Goal: Information Seeking & Learning: Learn about a topic

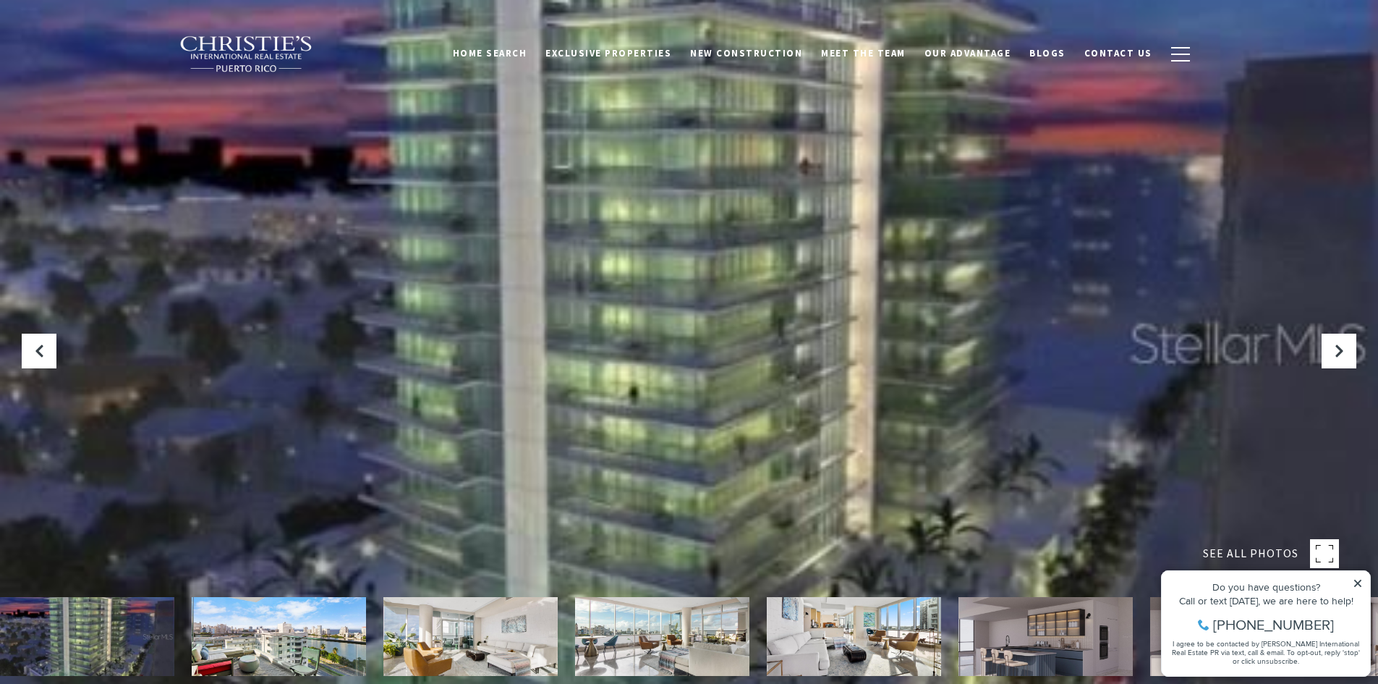
click at [1355, 584] on icon at bounding box center [1358, 583] width 10 height 10
click at [1356, 586] on icon at bounding box center [1358, 583] width 10 height 10
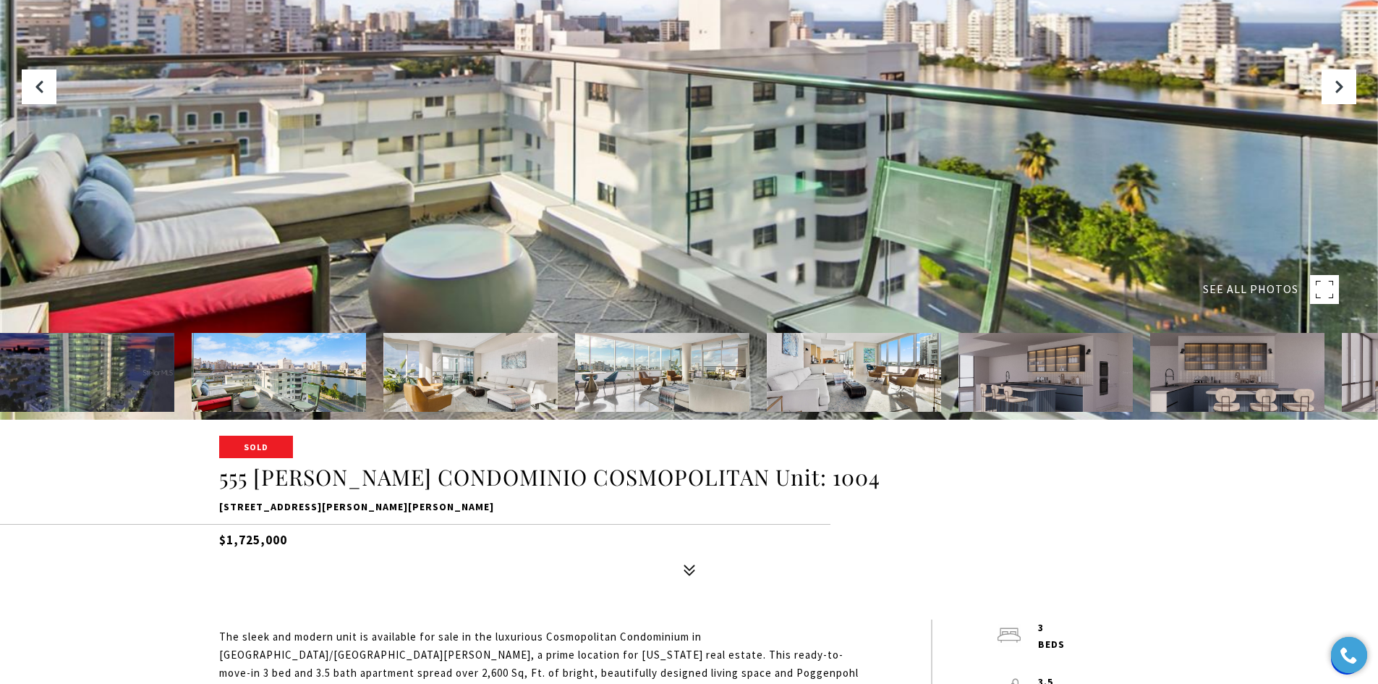
scroll to position [289, 0]
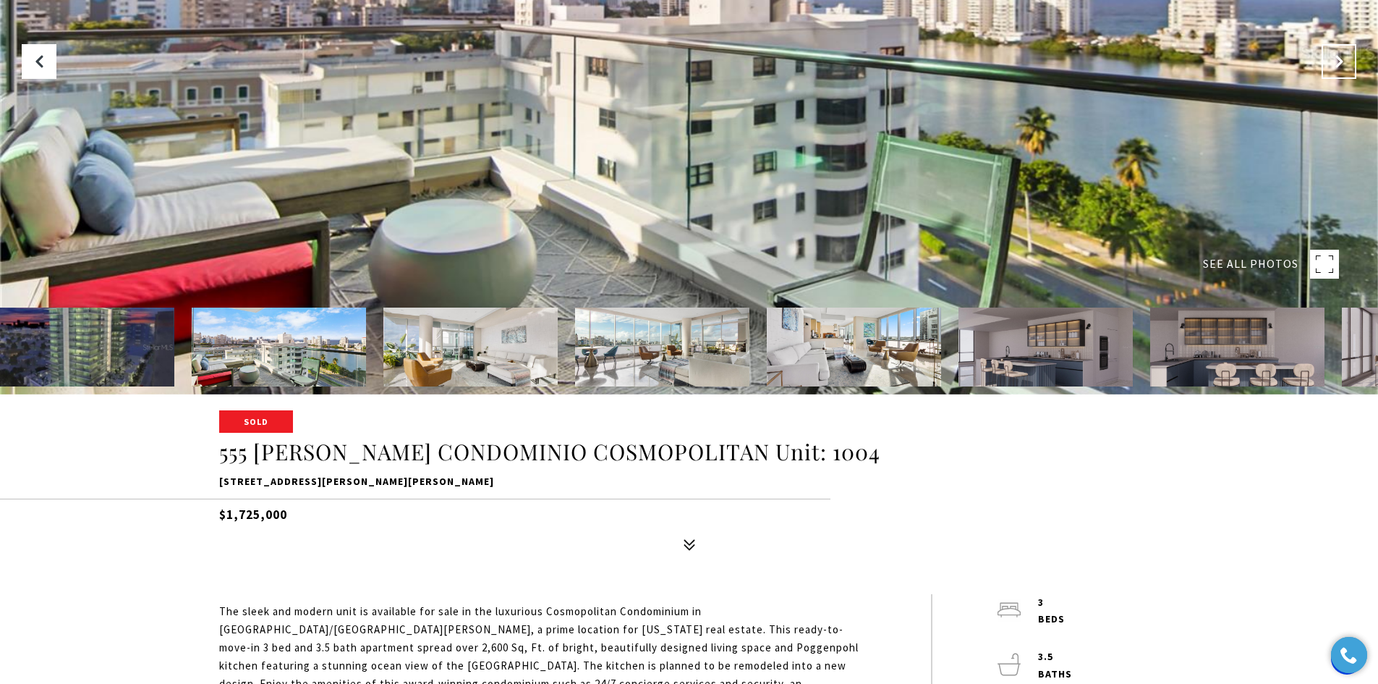
click at [1339, 64] on icon "Next Slide" at bounding box center [1339, 61] width 14 height 14
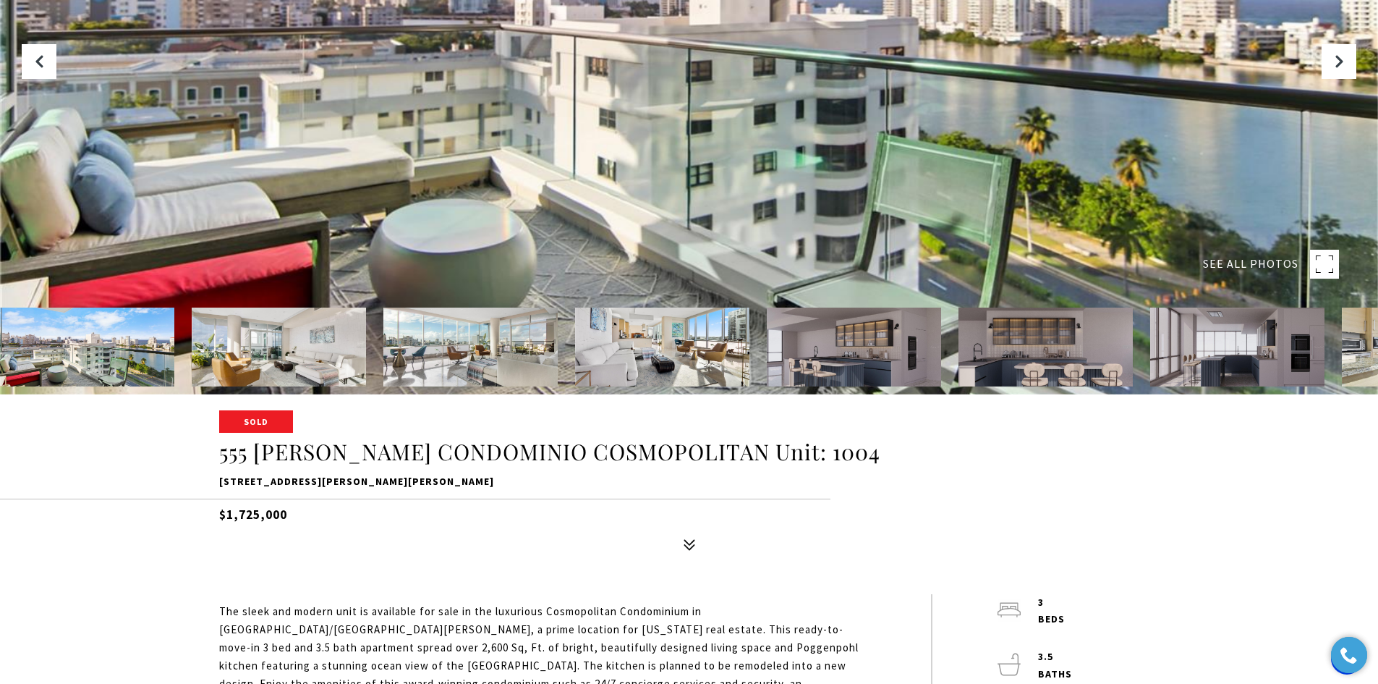
click at [72, 365] on img at bounding box center [87, 346] width 174 height 79
click at [270, 351] on img at bounding box center [279, 346] width 174 height 79
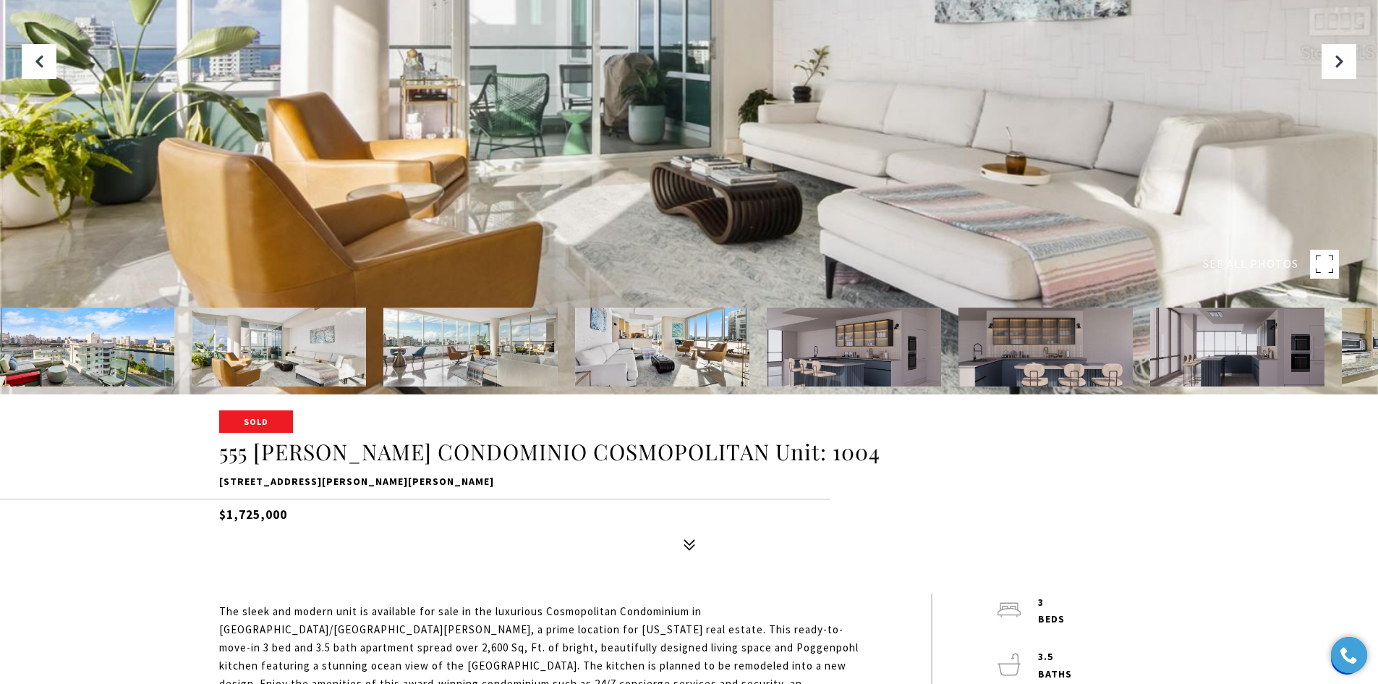
click at [439, 355] on img at bounding box center [470, 346] width 174 height 79
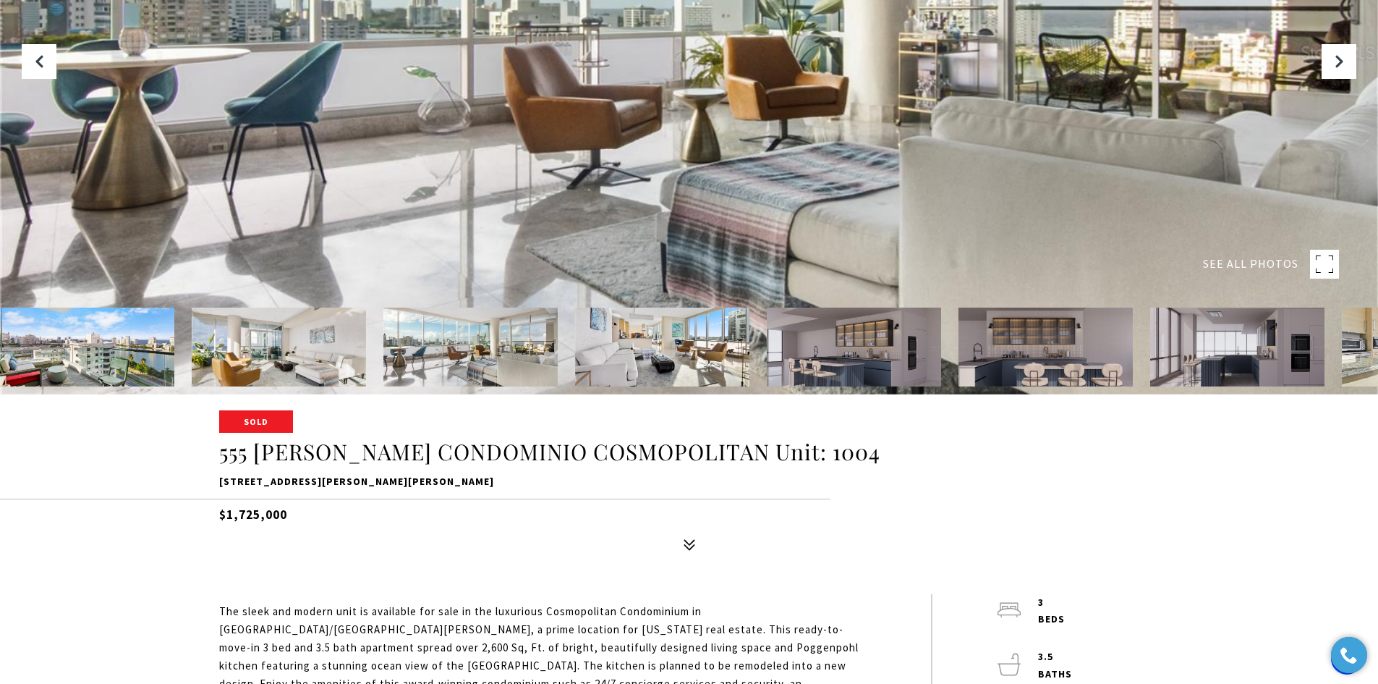
click at [549, 356] on img at bounding box center [470, 346] width 174 height 79
click at [676, 363] on img at bounding box center [662, 346] width 174 height 79
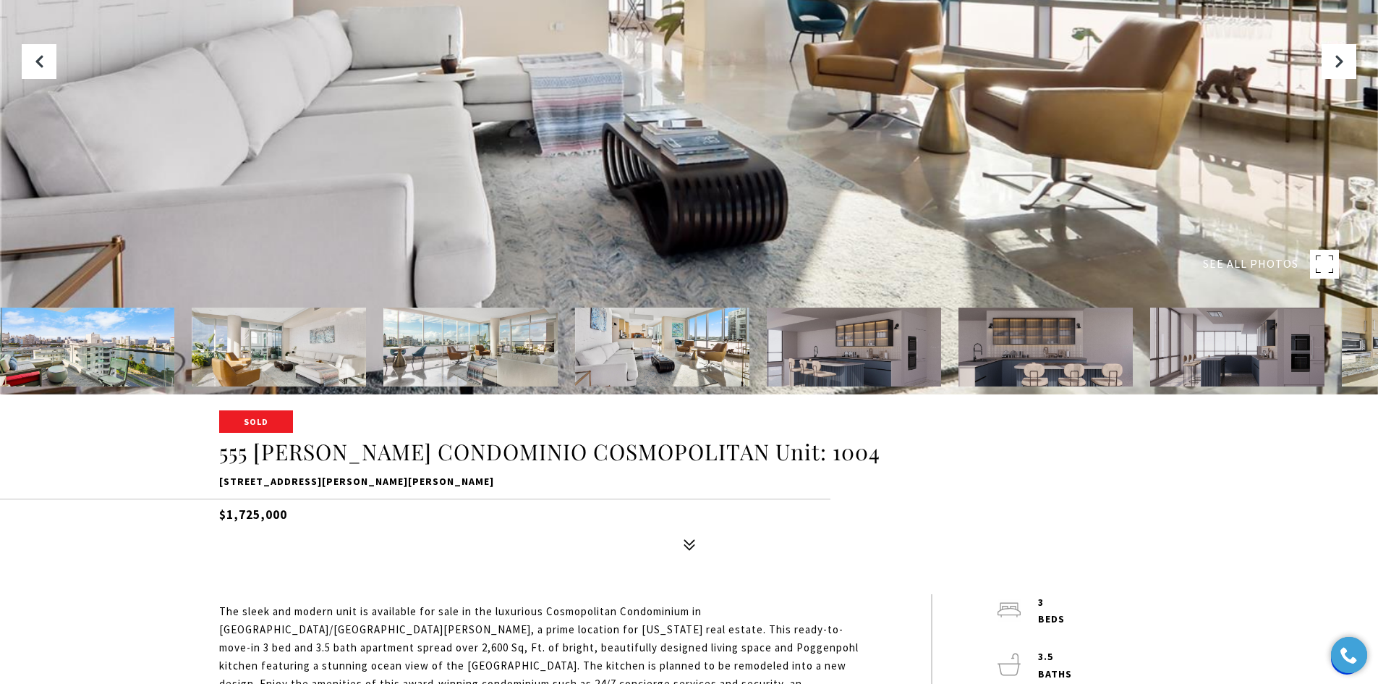
click at [817, 362] on img at bounding box center [854, 346] width 174 height 79
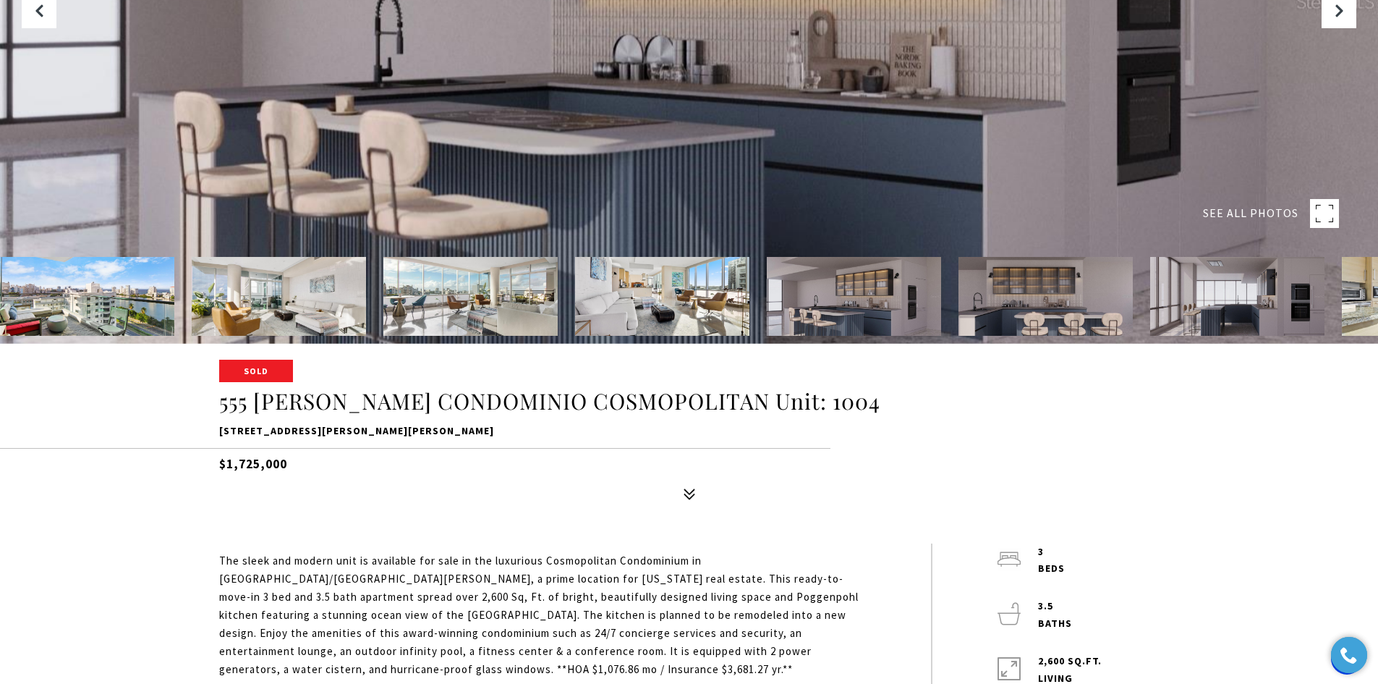
scroll to position [362, 0]
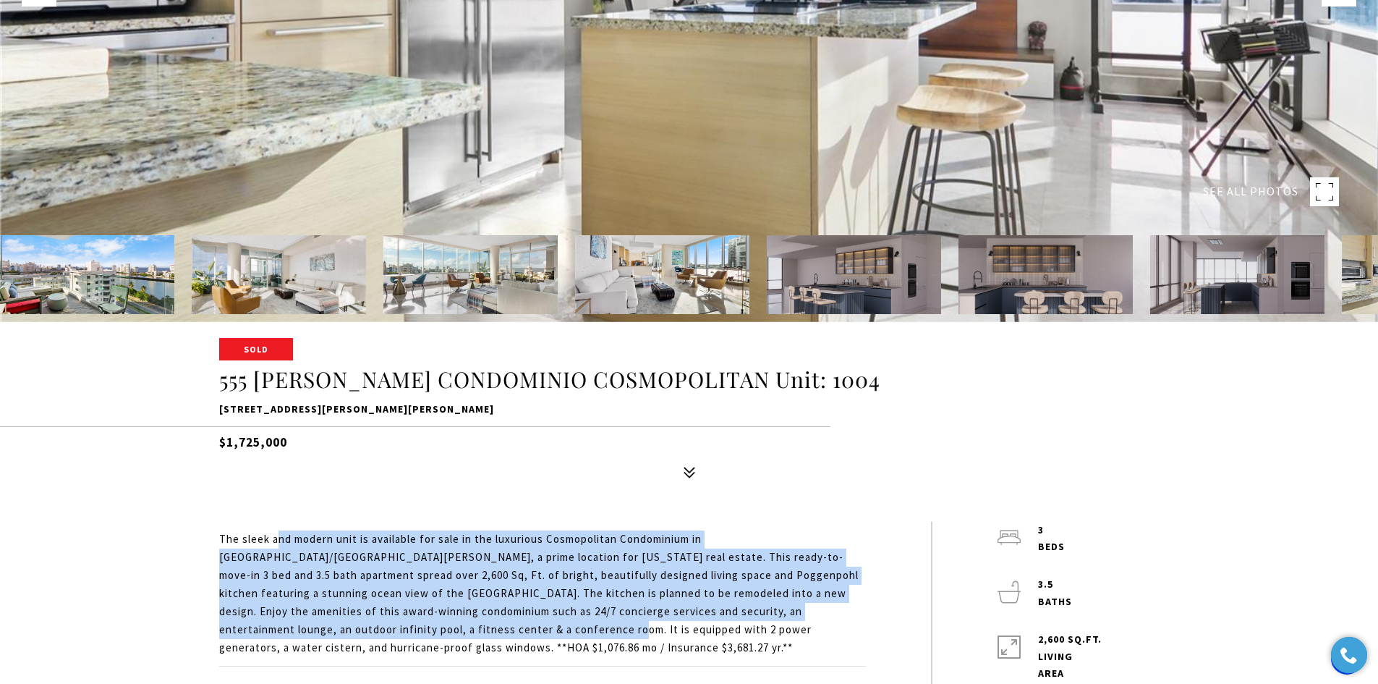
drag, startPoint x: 274, startPoint y: 540, endPoint x: 364, endPoint y: 629, distance: 125.8
click at [364, 629] on span "The sleek and modern unit is available for sale in the luxurious Cosmopolitan C…" at bounding box center [538, 593] width 639 height 122
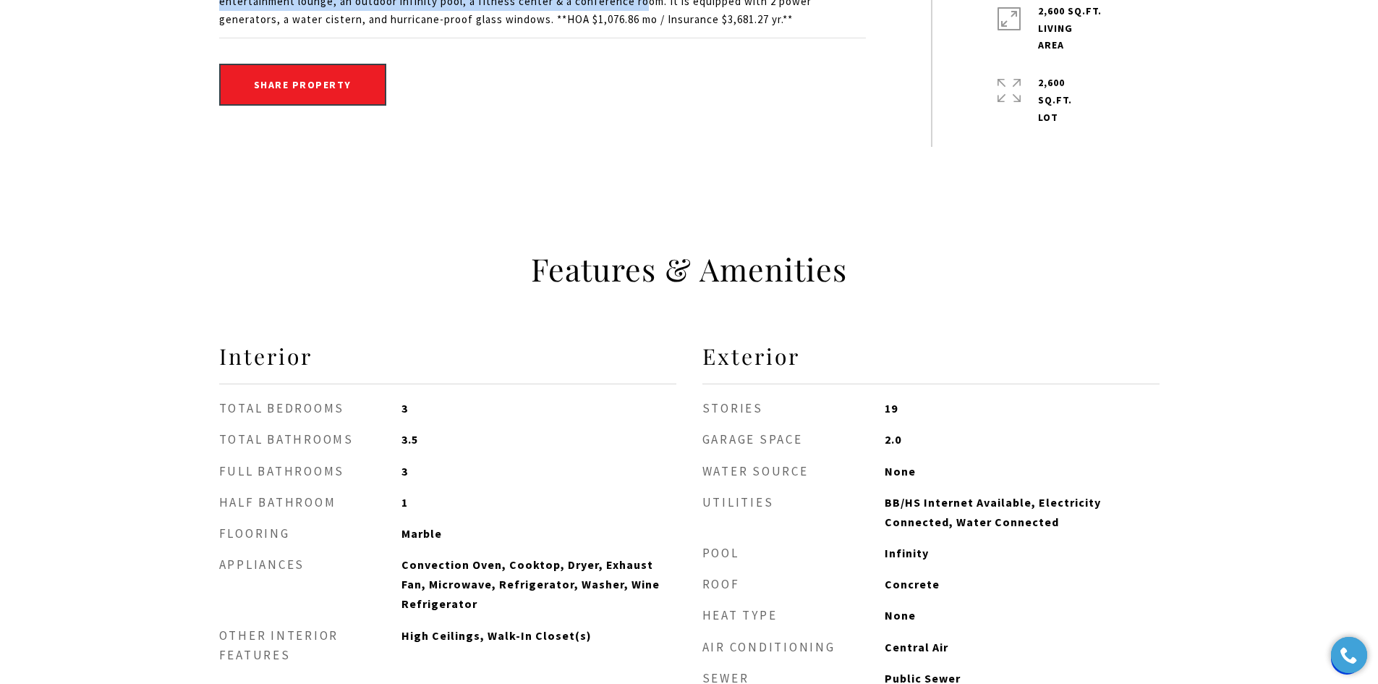
scroll to position [1013, 0]
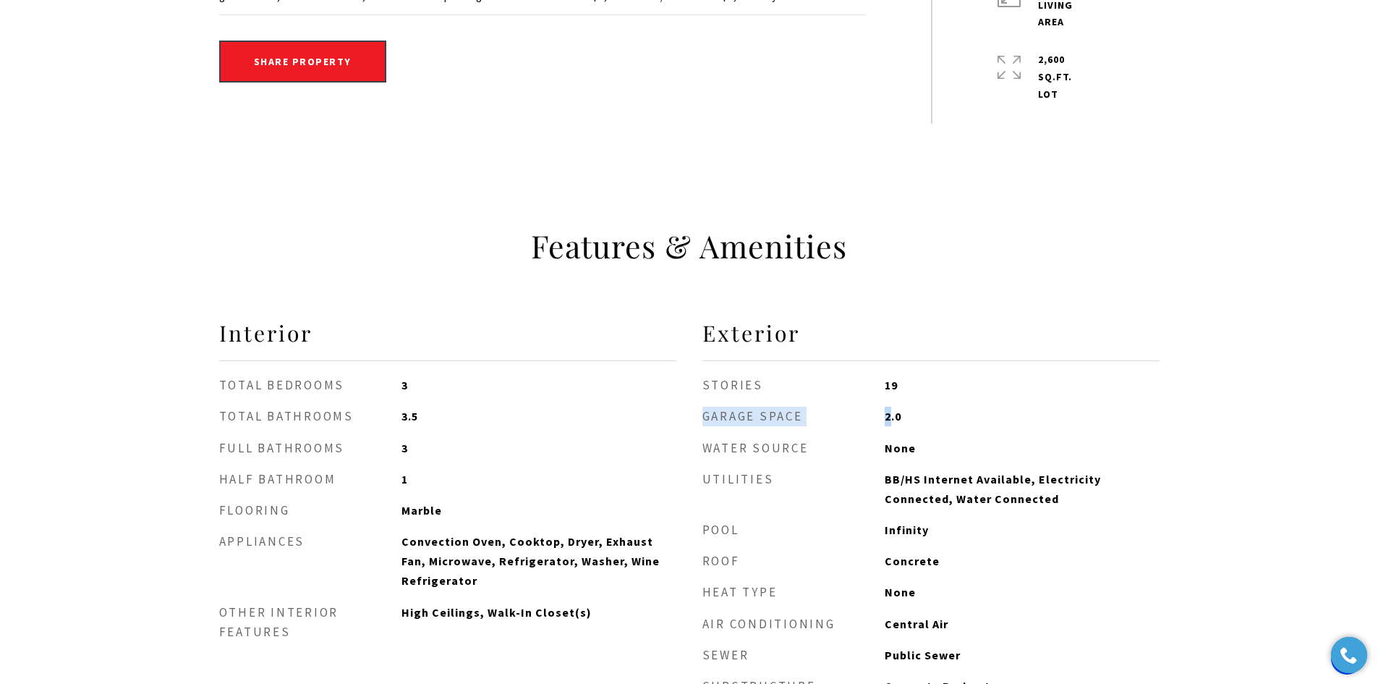
drag, startPoint x: 703, startPoint y: 417, endPoint x: 892, endPoint y: 413, distance: 188.8
click at [892, 413] on li "Garage Space 2.0" at bounding box center [930, 417] width 457 height 20
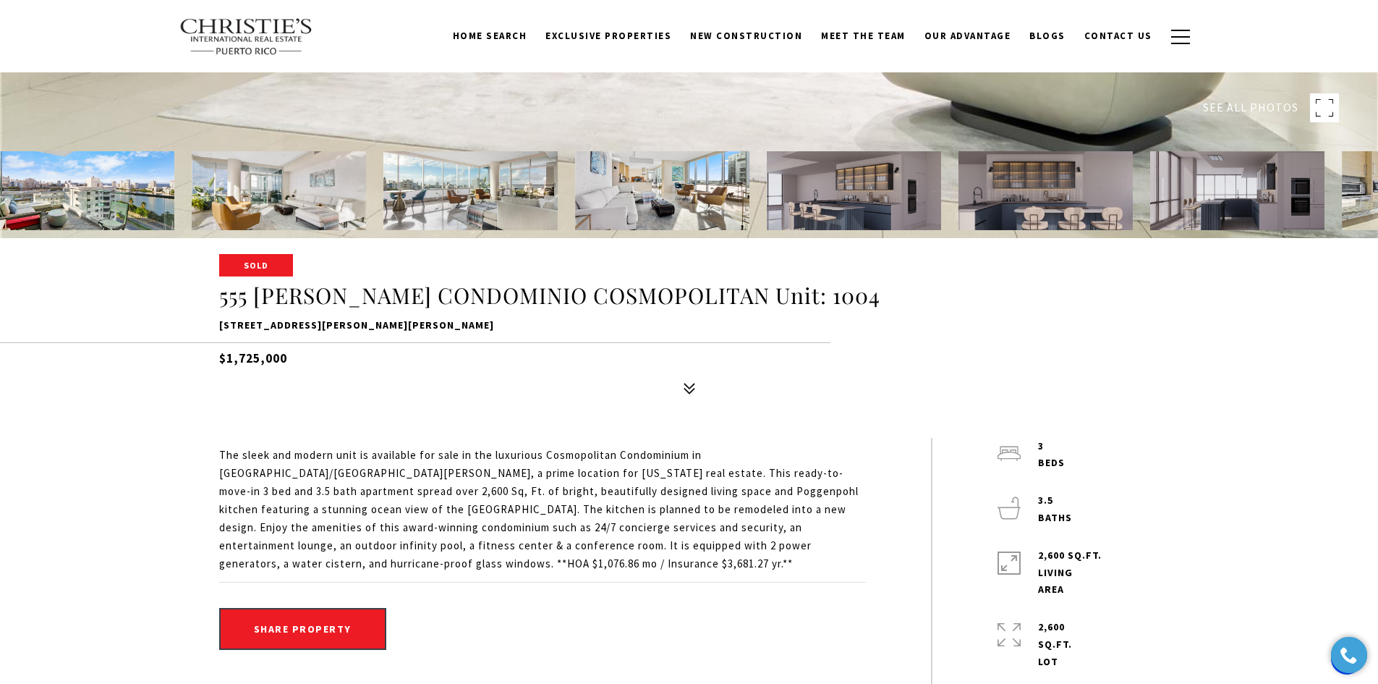
scroll to position [434, 0]
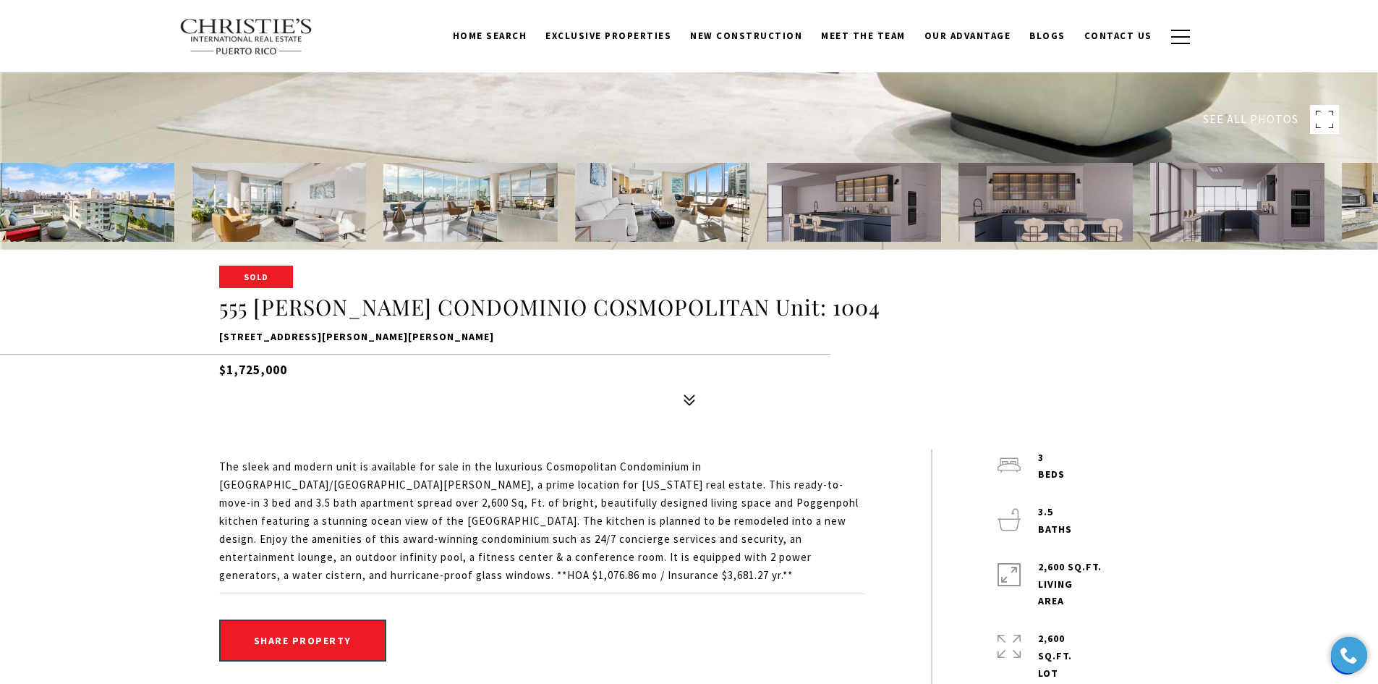
click at [1254, 222] on img at bounding box center [1237, 202] width 174 height 79
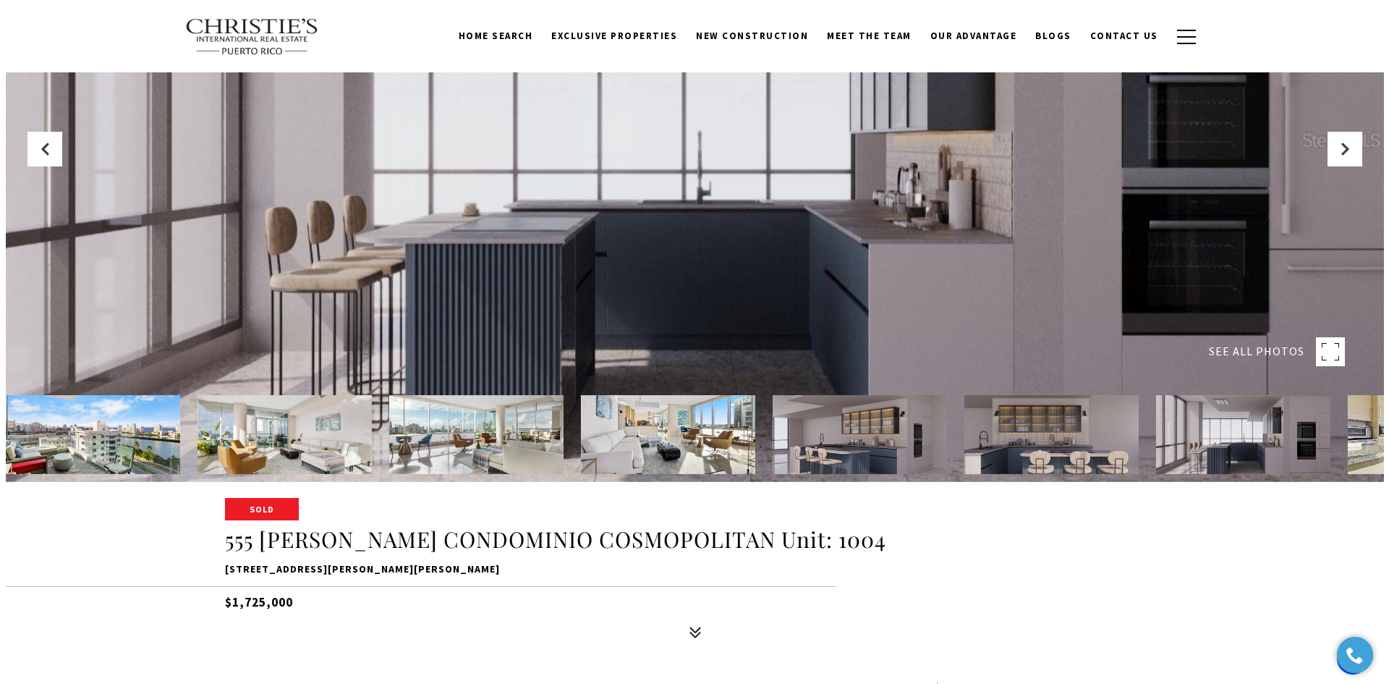
scroll to position [145, 0]
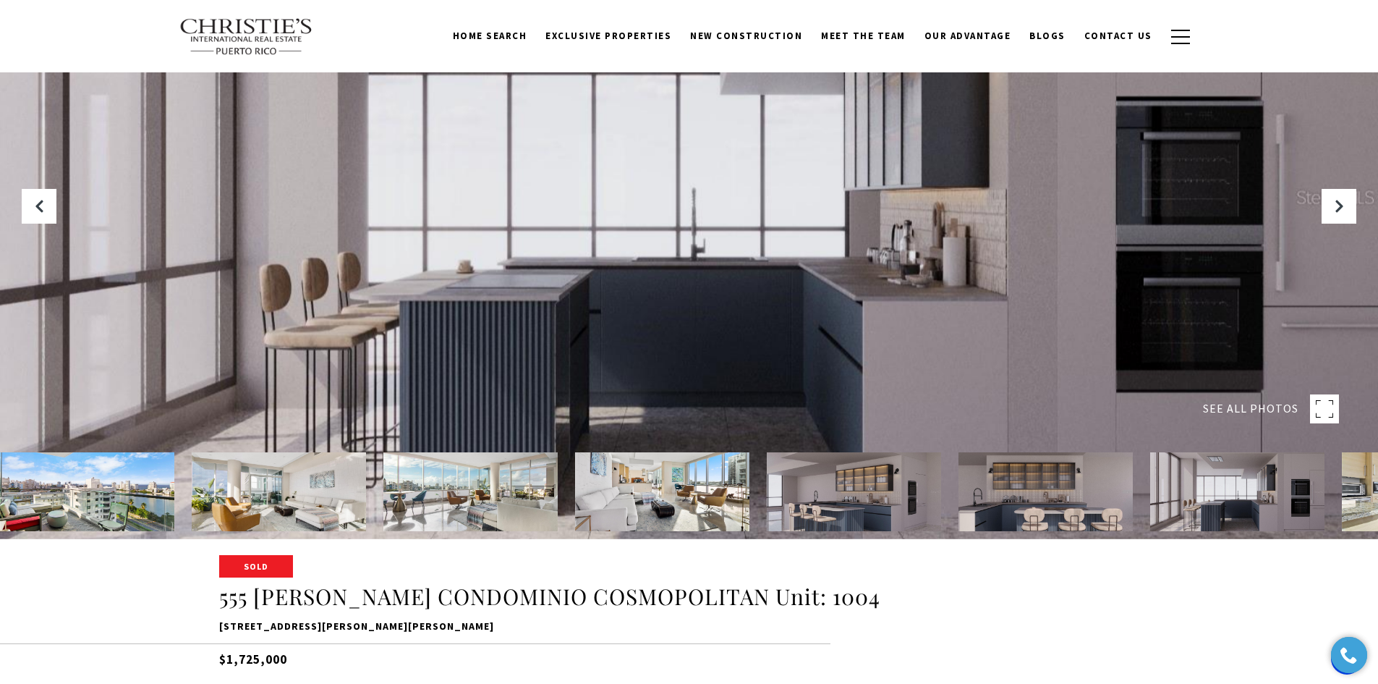
click at [1327, 406] on rect at bounding box center [1324, 408] width 29 height 29
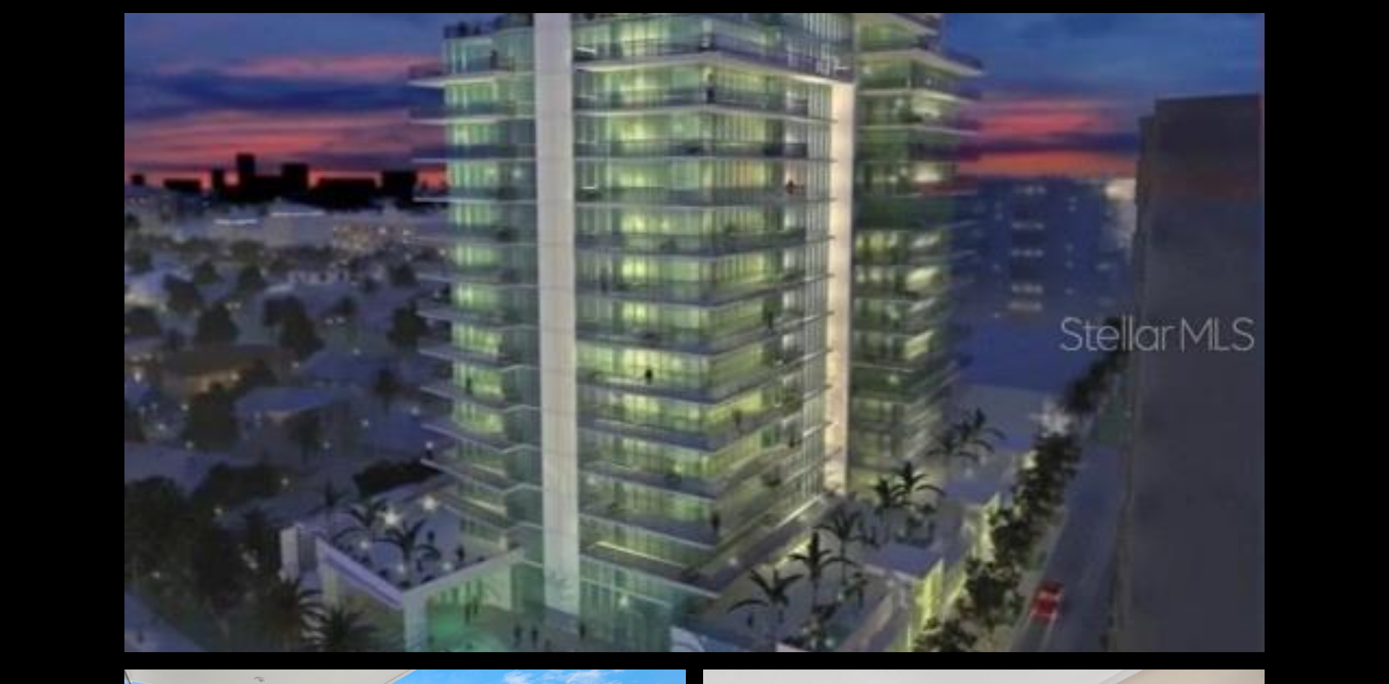
click at [1155, 375] on div at bounding box center [694, 332] width 1140 height 639
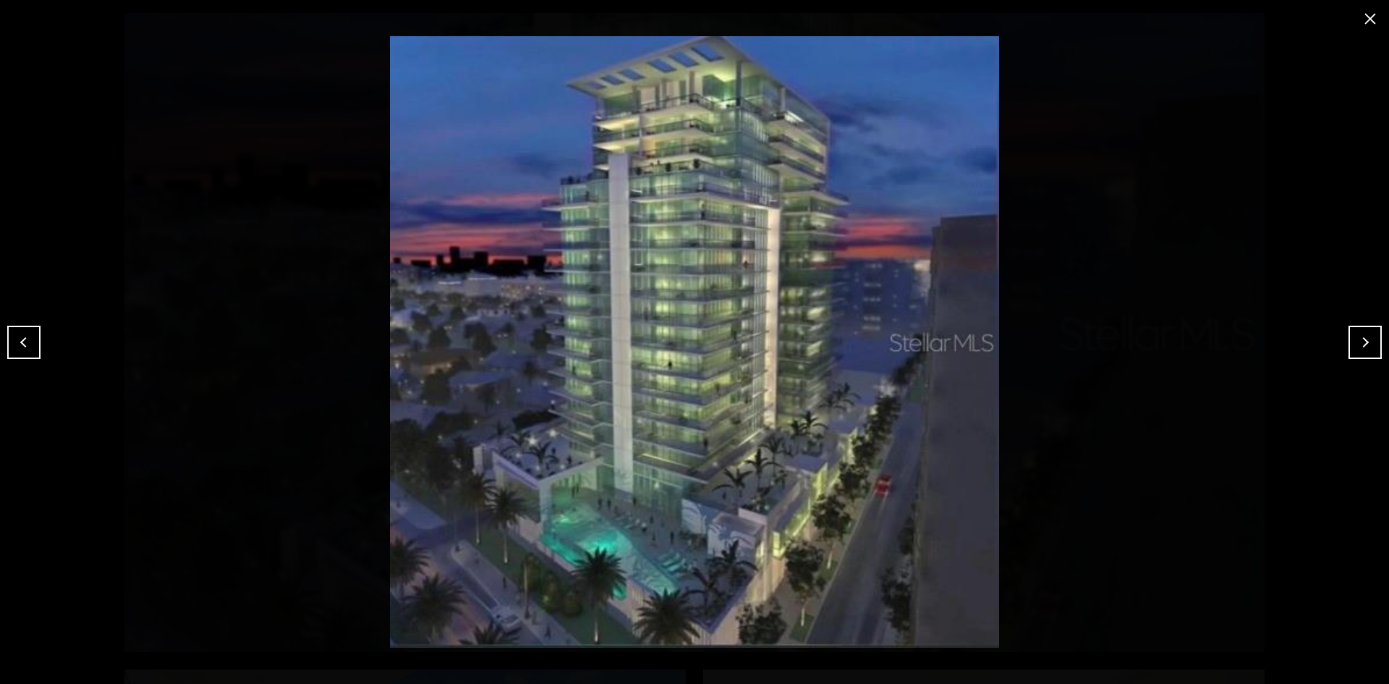
click at [1366, 349] on button "Next" at bounding box center [1364, 342] width 33 height 33
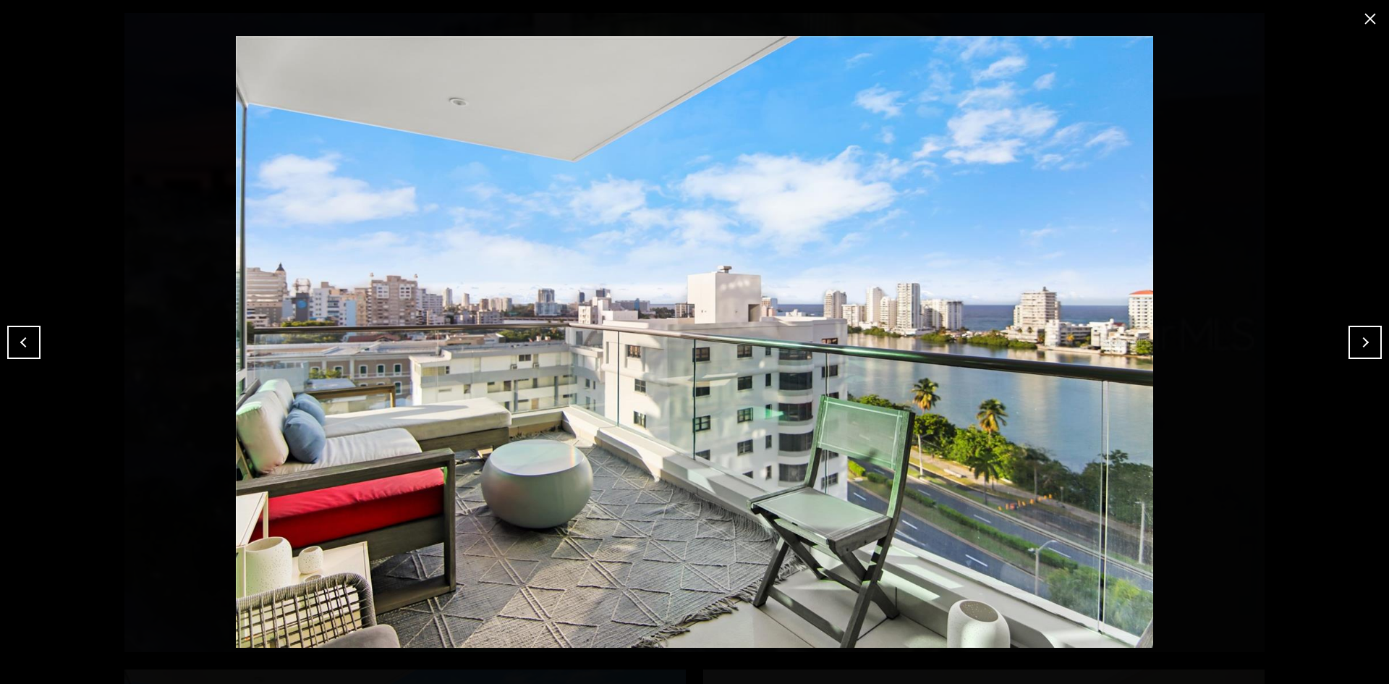
click at [1366, 349] on button "Next" at bounding box center [1364, 342] width 33 height 33
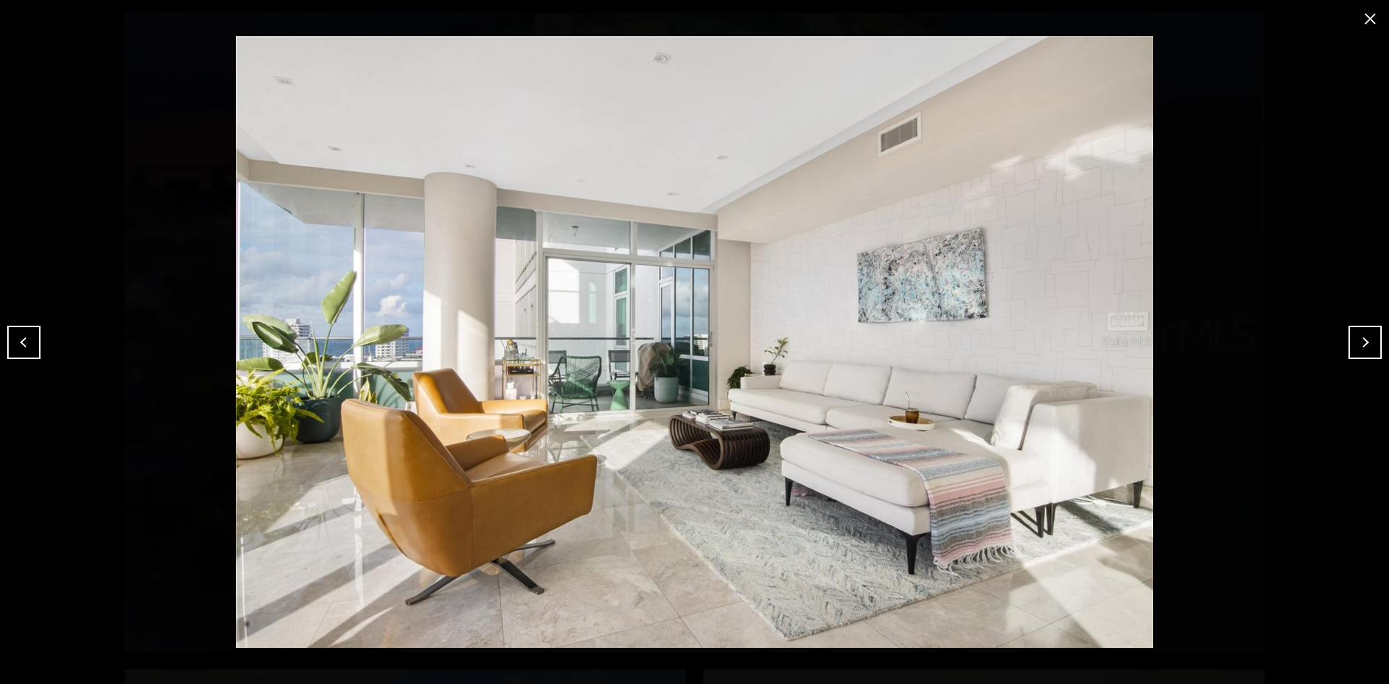
click at [1366, 349] on button "Next" at bounding box center [1364, 342] width 33 height 33
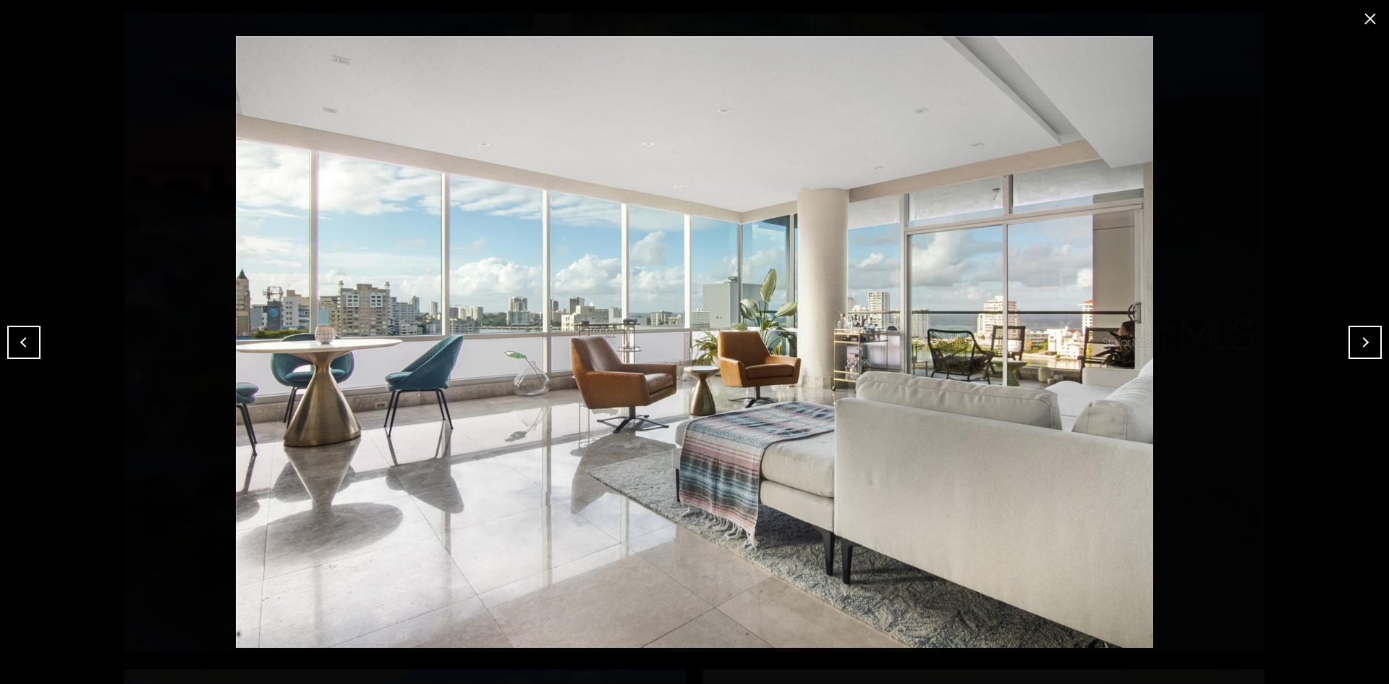
click at [1366, 349] on button "Next" at bounding box center [1364, 342] width 33 height 33
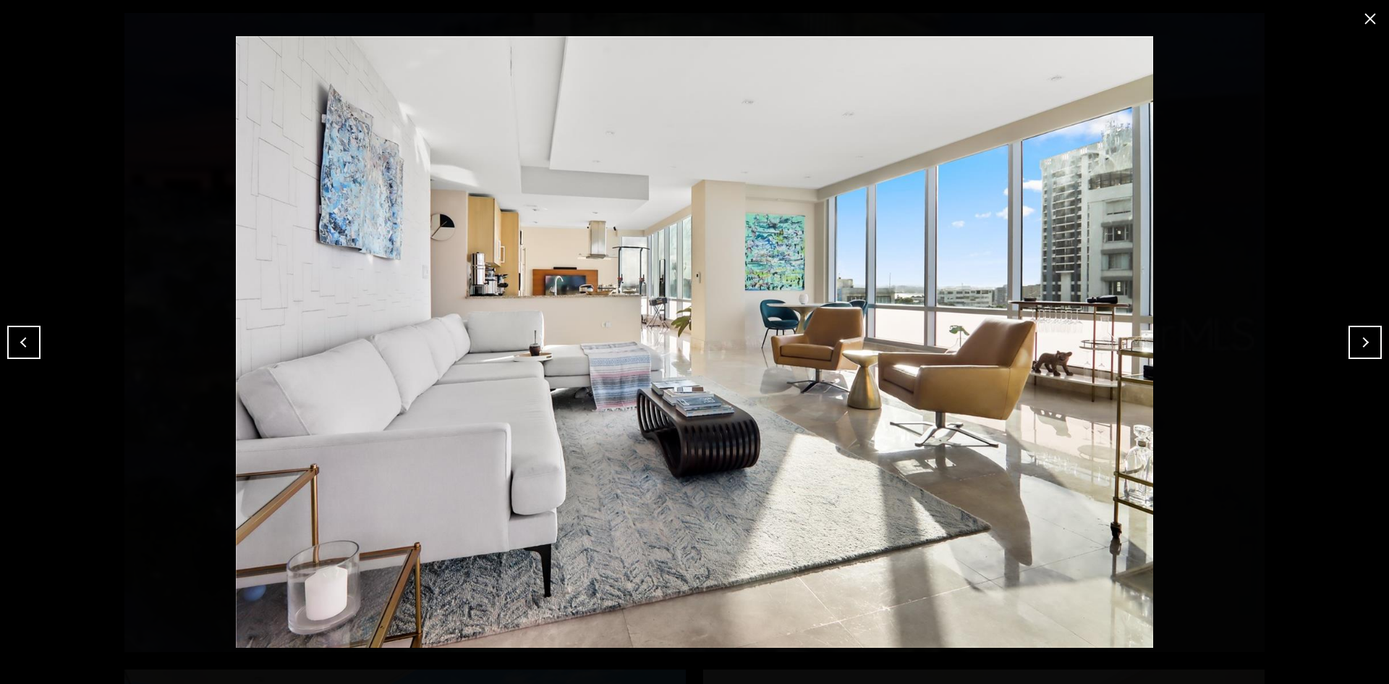
click at [1361, 348] on button "Next" at bounding box center [1364, 342] width 33 height 33
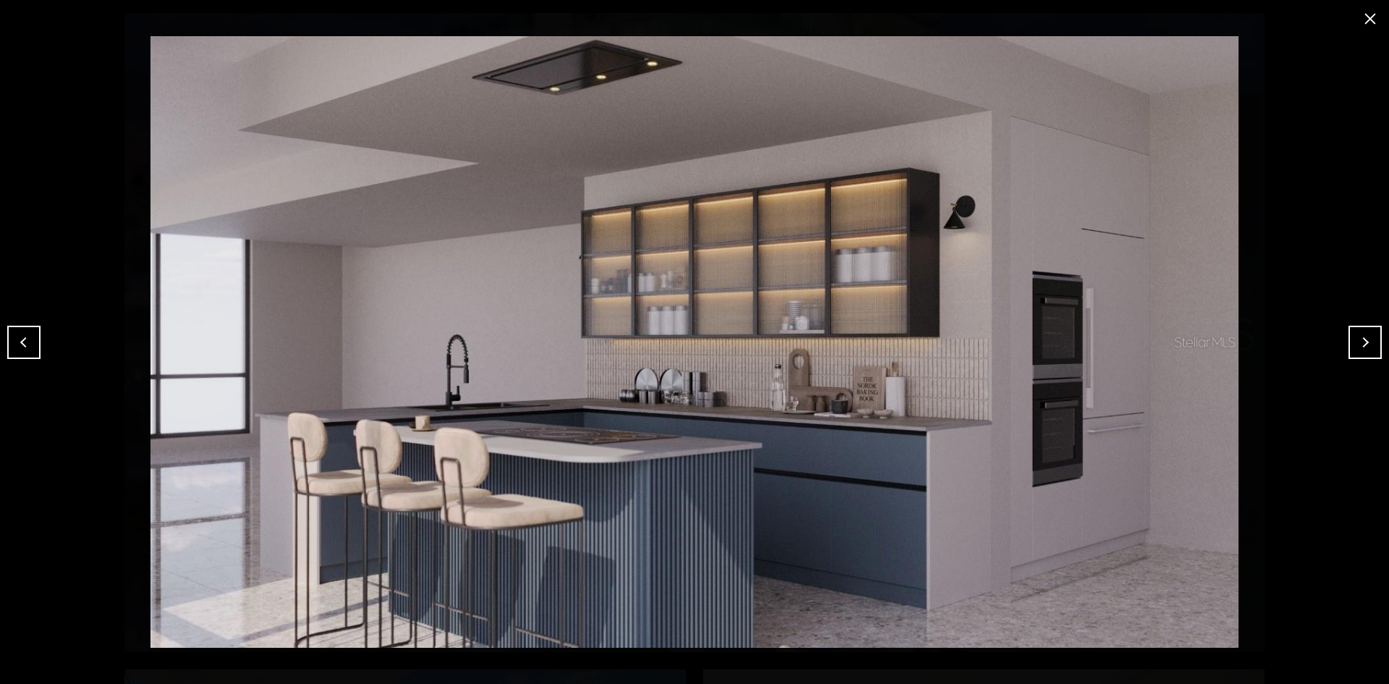
click at [1353, 352] on button "Next" at bounding box center [1364, 342] width 33 height 33
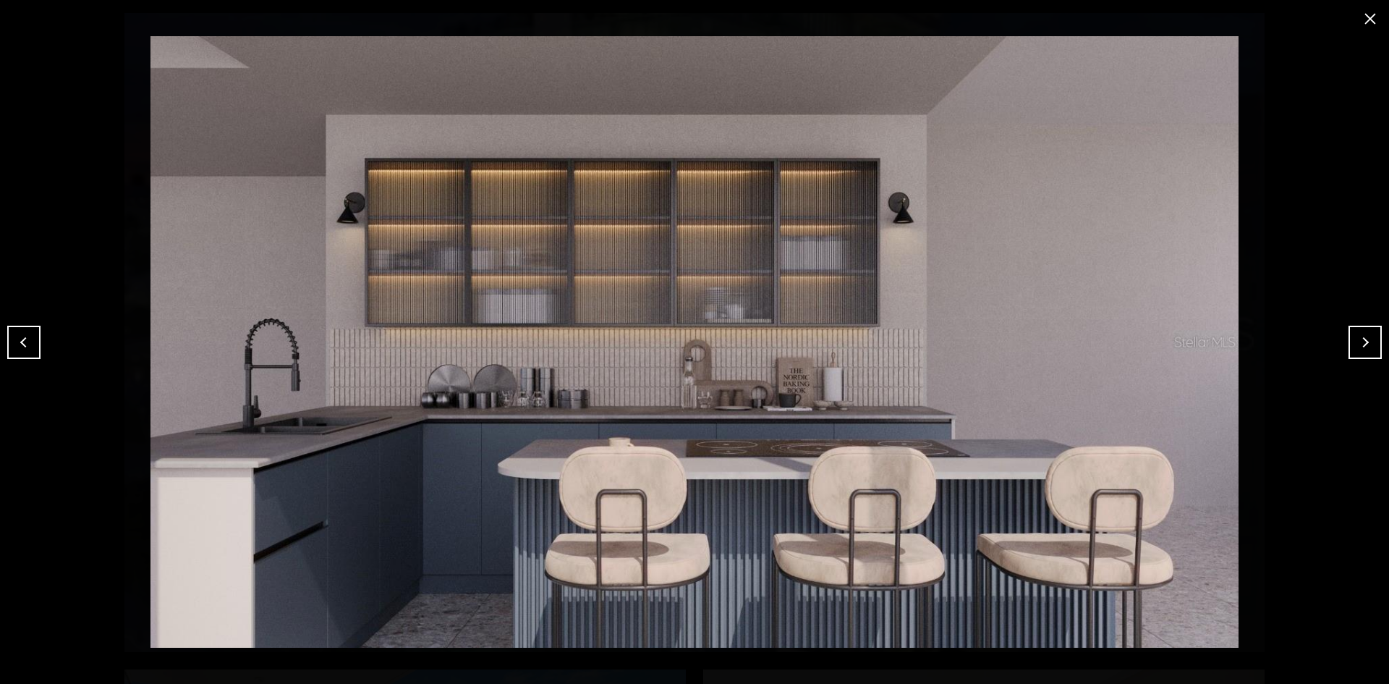
click at [1353, 352] on button "Next" at bounding box center [1364, 342] width 33 height 33
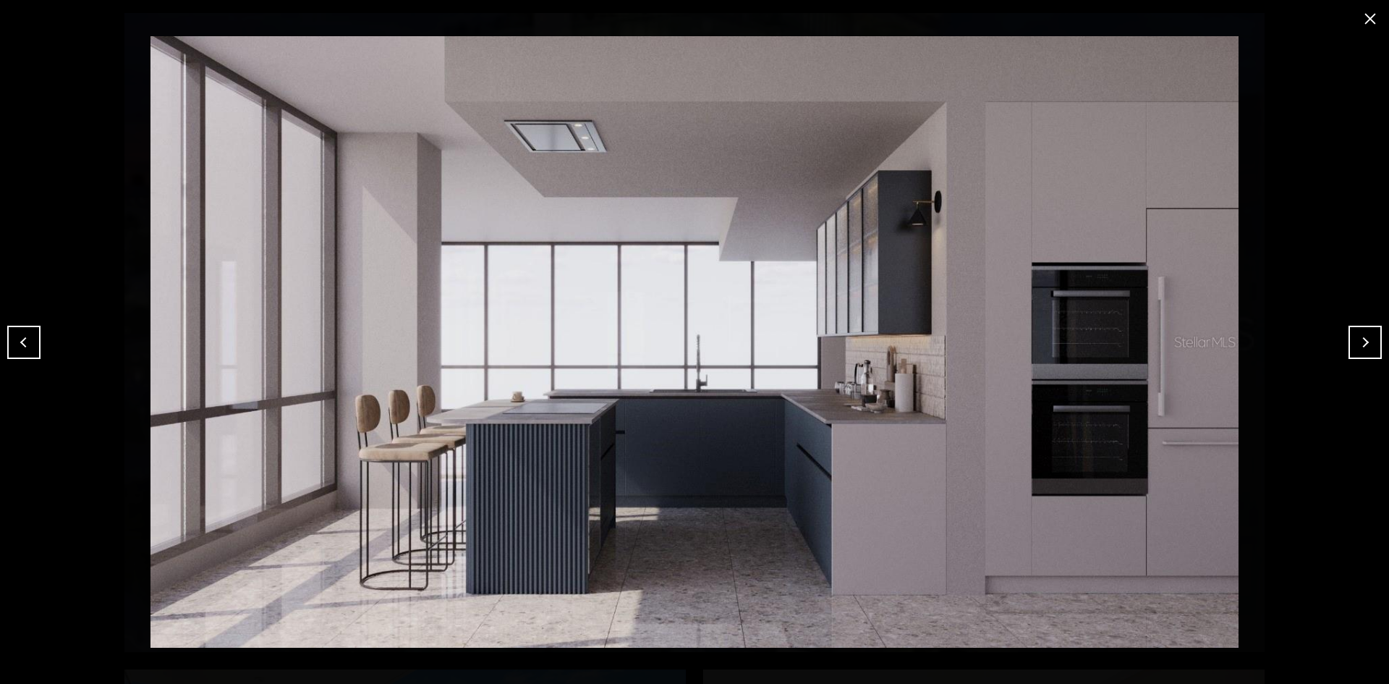
click at [1353, 352] on button "Next" at bounding box center [1364, 342] width 33 height 33
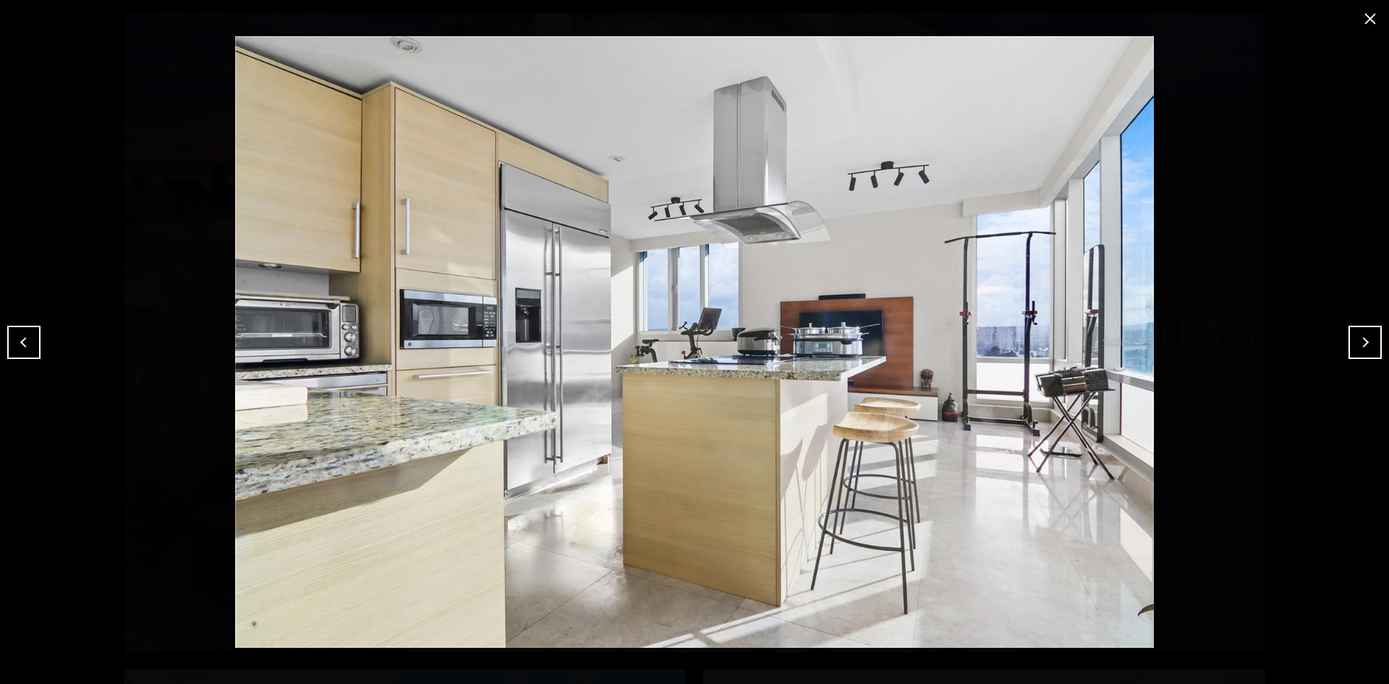
click at [31, 336] on button "Previous" at bounding box center [23, 342] width 33 height 33
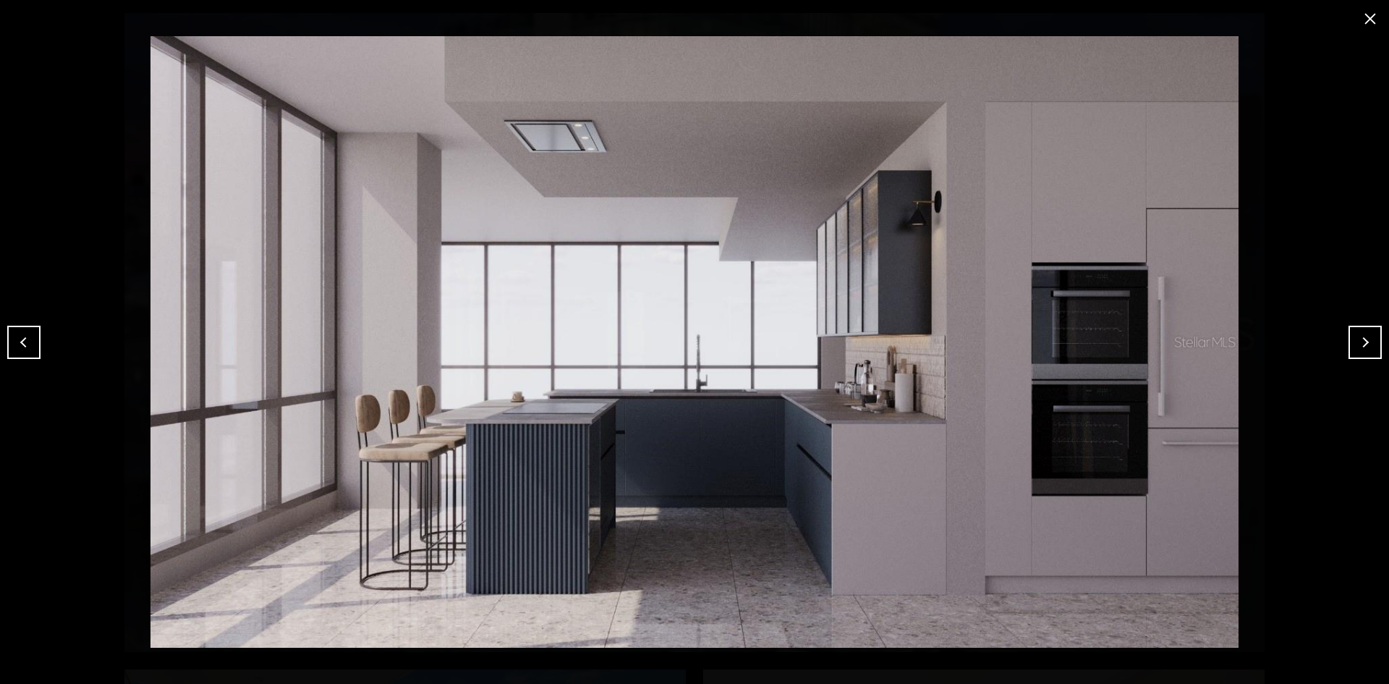
click at [1351, 343] on button "Next" at bounding box center [1364, 342] width 33 height 33
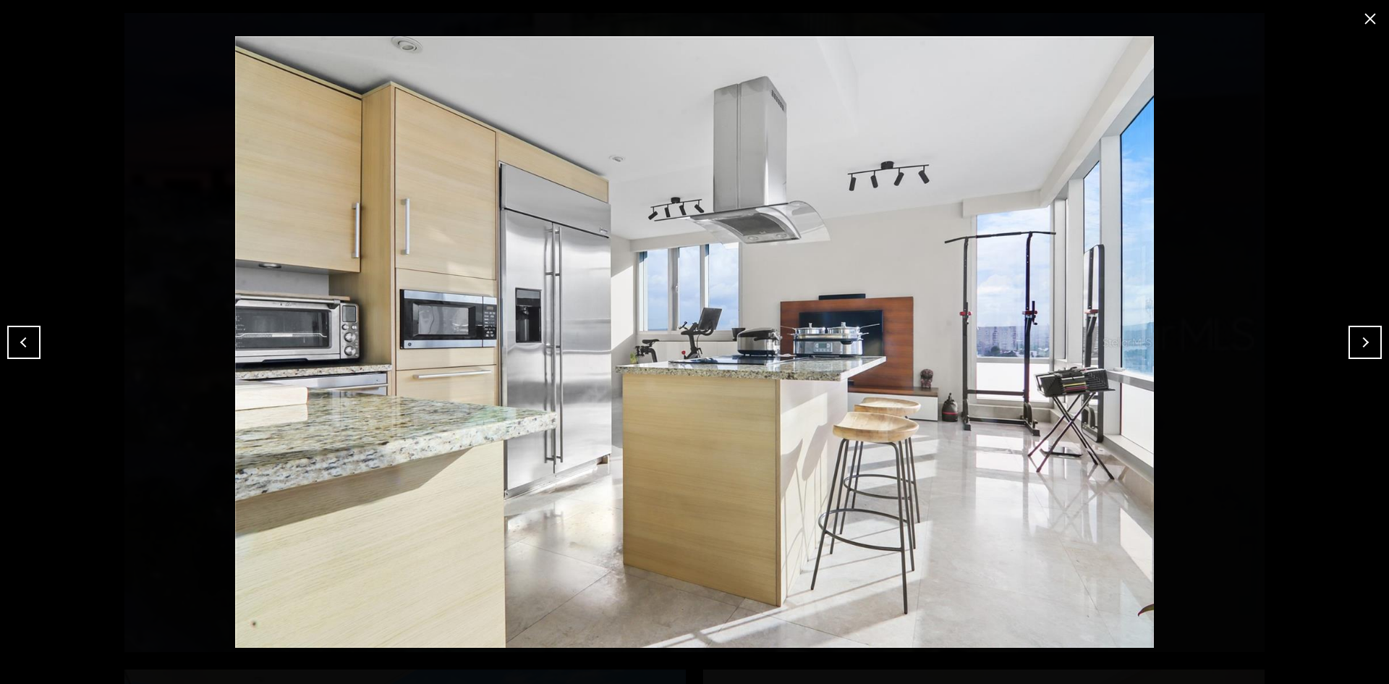
click at [20, 346] on button "Previous" at bounding box center [23, 342] width 33 height 33
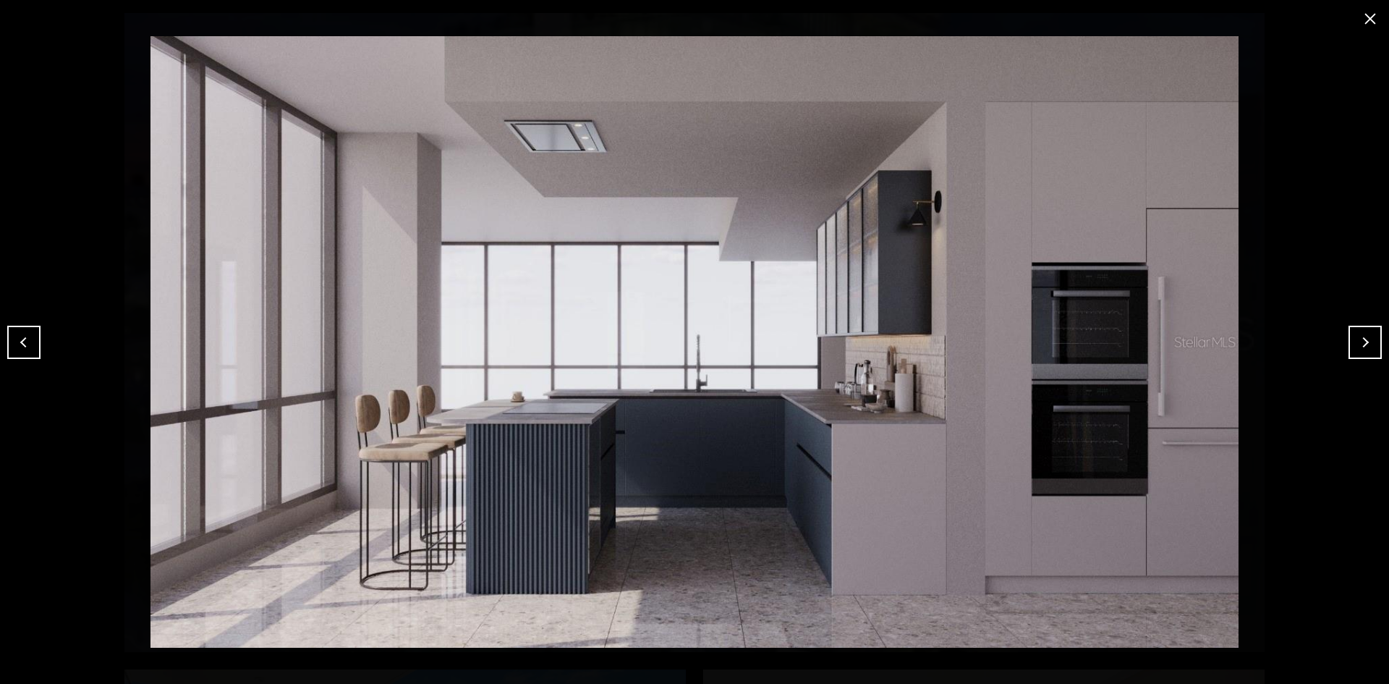
click at [1353, 350] on button "Next" at bounding box center [1364, 342] width 33 height 33
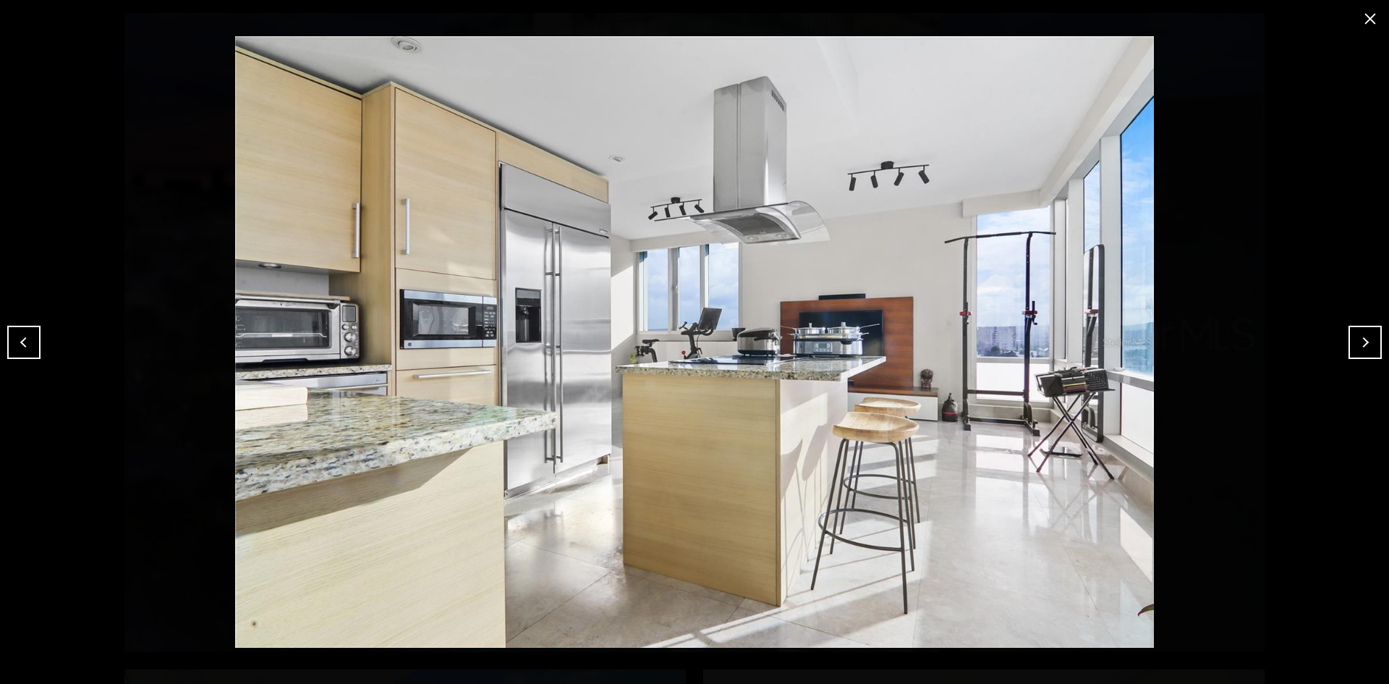
click at [1353, 350] on button "Next" at bounding box center [1364, 342] width 33 height 33
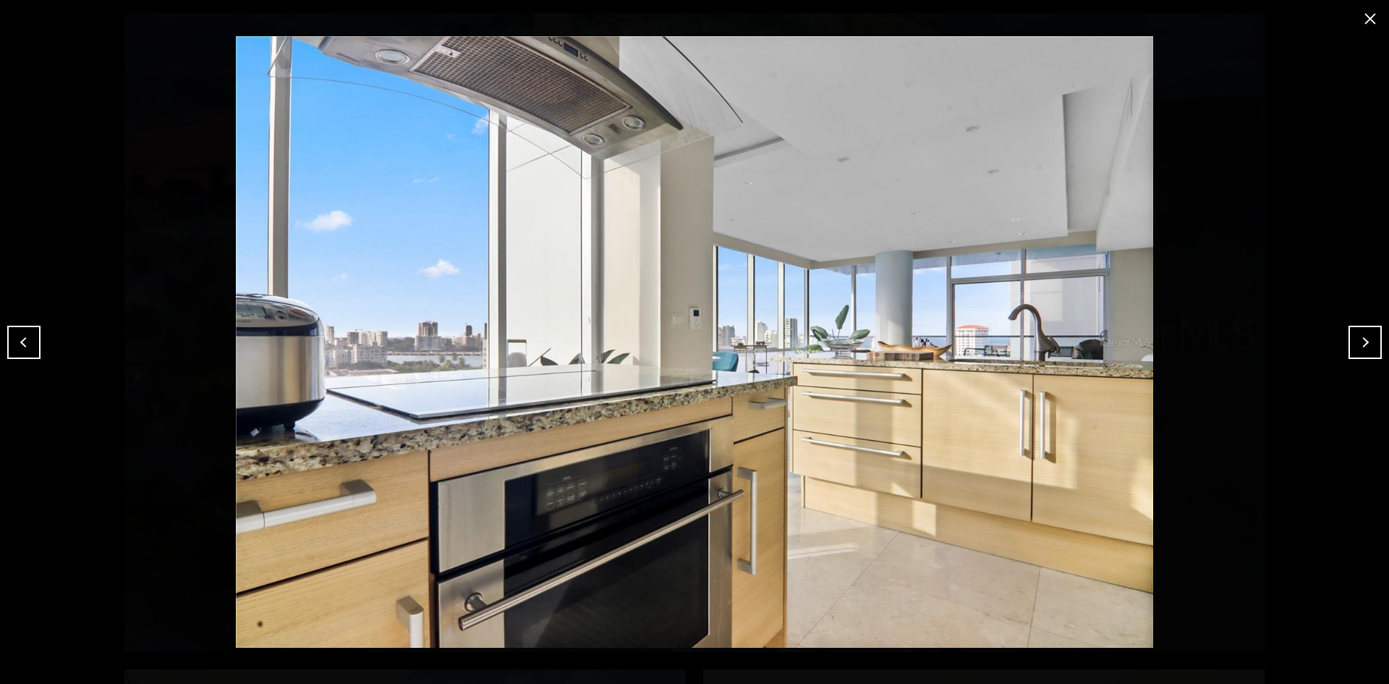
click at [1353, 350] on button "Next" at bounding box center [1364, 342] width 33 height 33
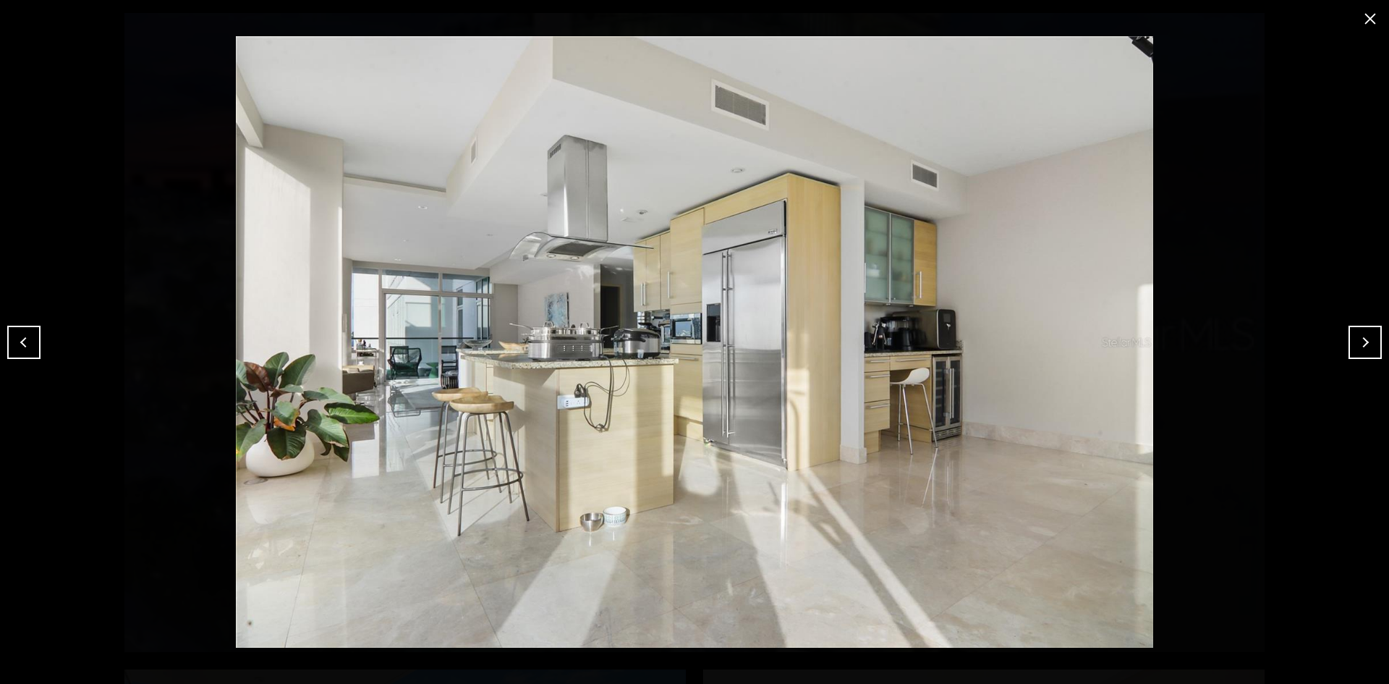
click at [1353, 350] on button "Next" at bounding box center [1364, 342] width 33 height 33
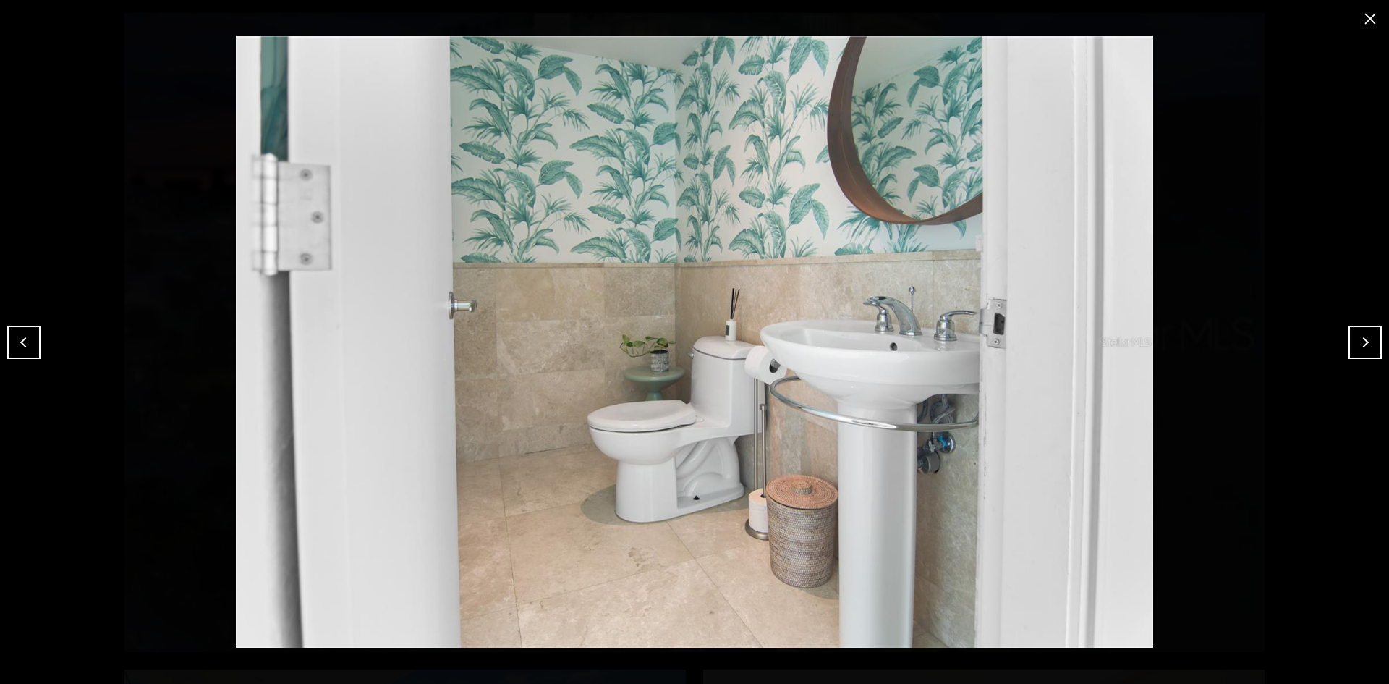
click at [1353, 350] on button "Next" at bounding box center [1364, 342] width 33 height 33
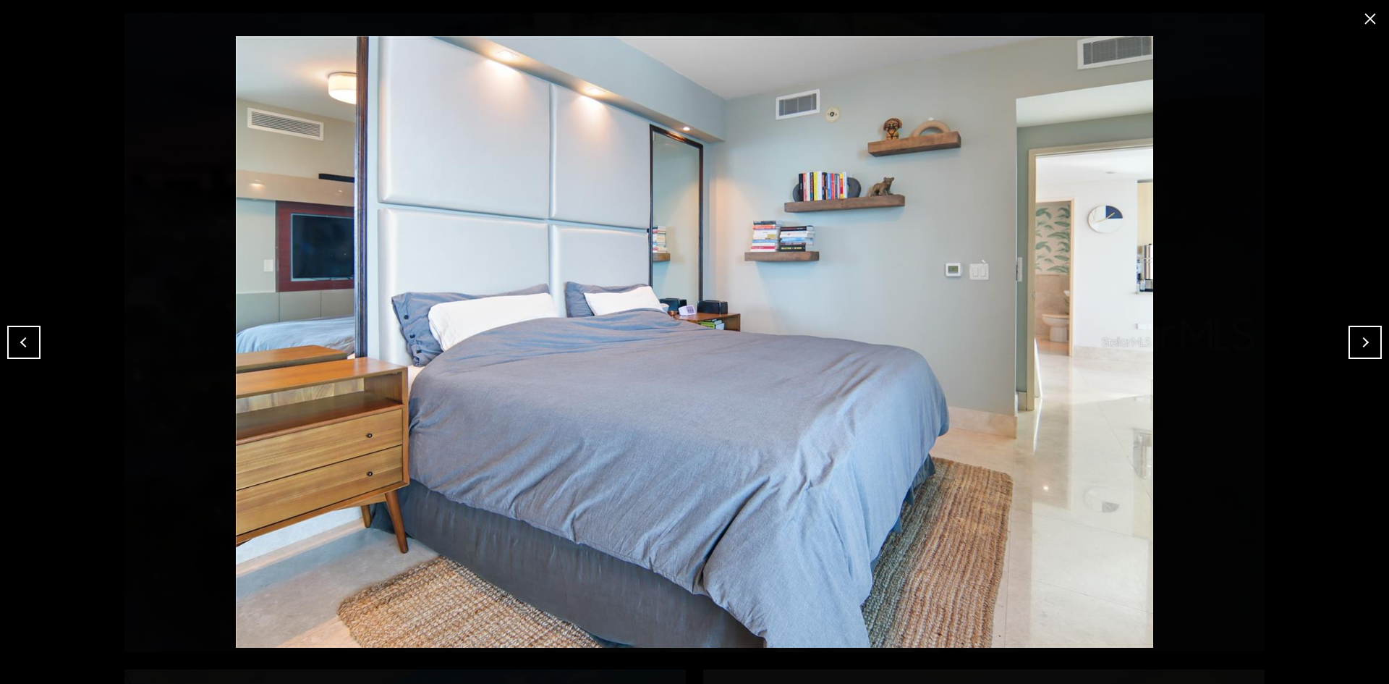
click at [1353, 350] on button "Next" at bounding box center [1364, 342] width 33 height 33
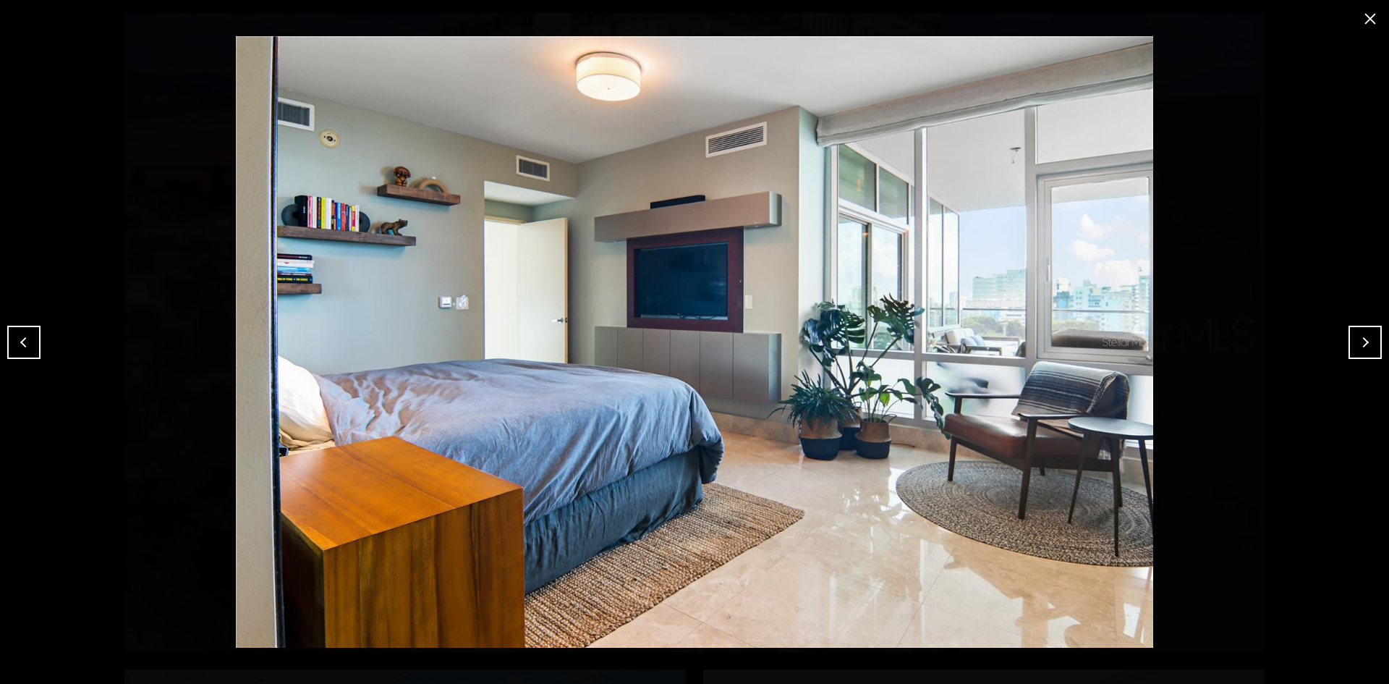
click at [1353, 350] on button "Next" at bounding box center [1364, 342] width 33 height 33
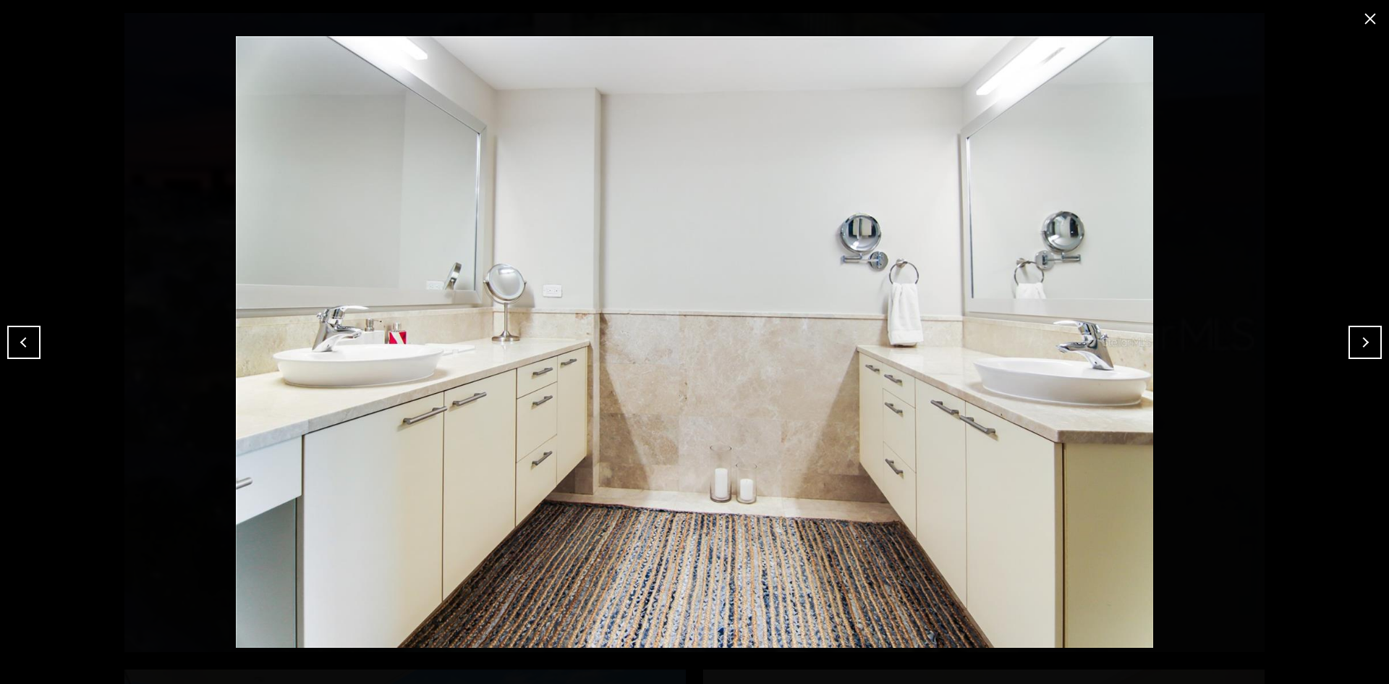
click at [1366, 346] on button "Next" at bounding box center [1364, 342] width 33 height 33
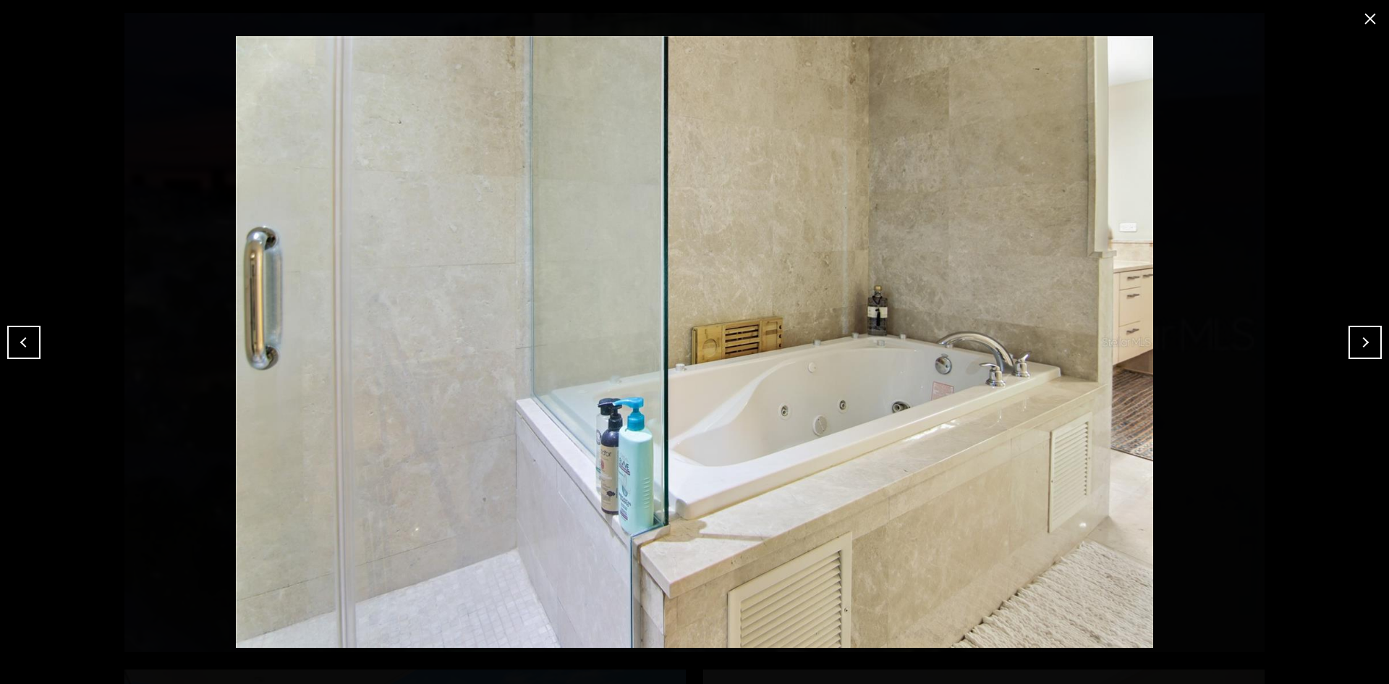
click at [1376, 347] on button "Next" at bounding box center [1364, 342] width 33 height 33
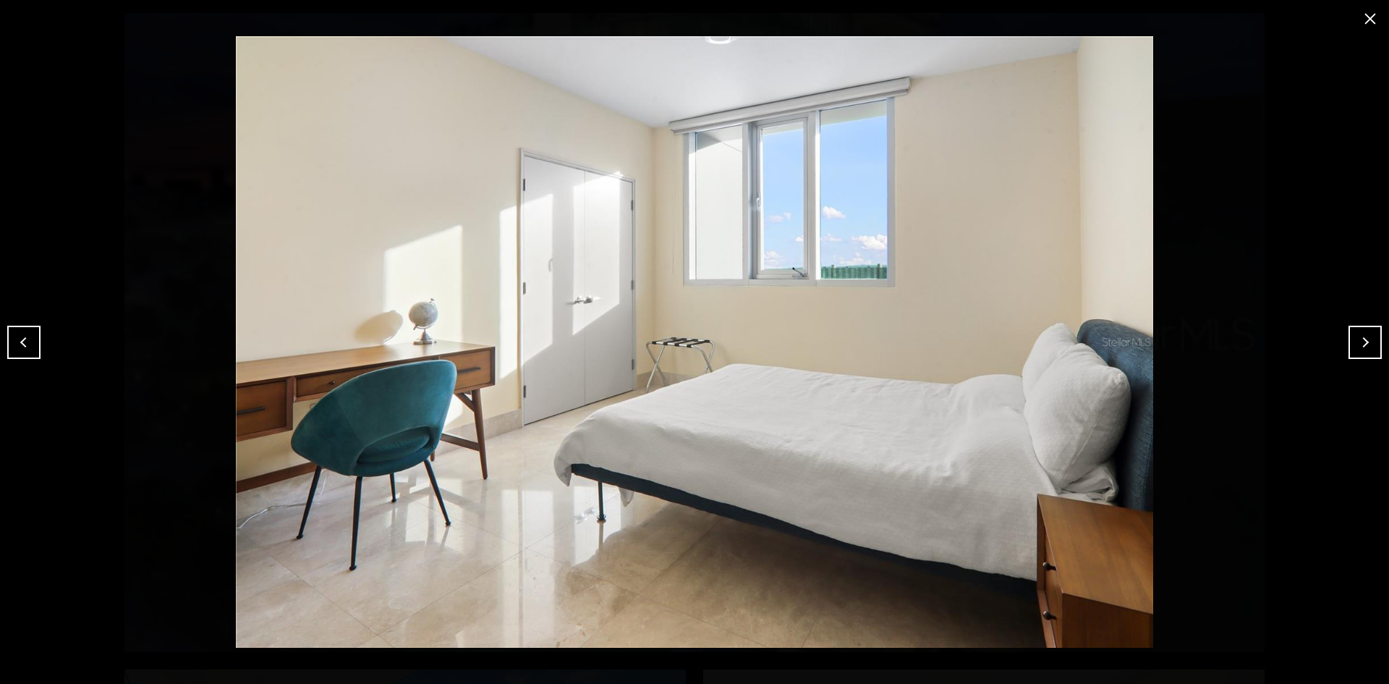
click at [1369, 345] on button "Next" at bounding box center [1364, 342] width 33 height 33
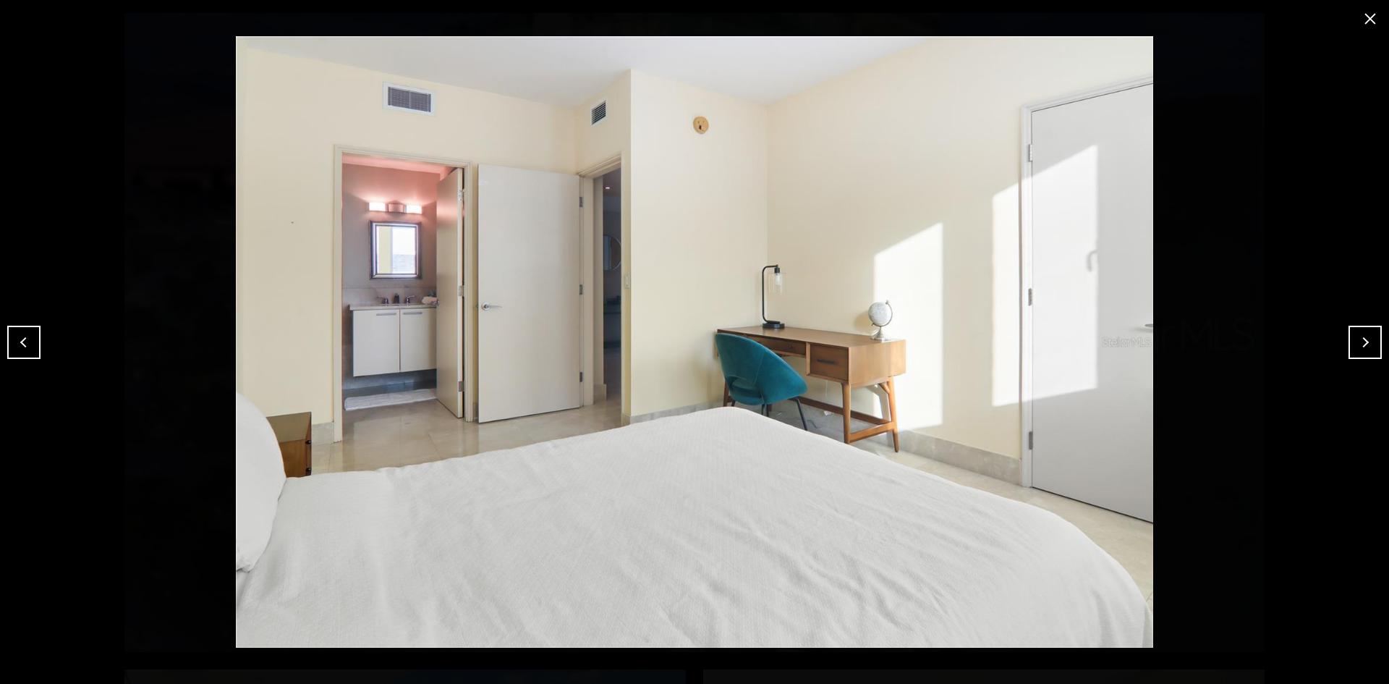
click at [1369, 345] on button "Next" at bounding box center [1364, 342] width 33 height 33
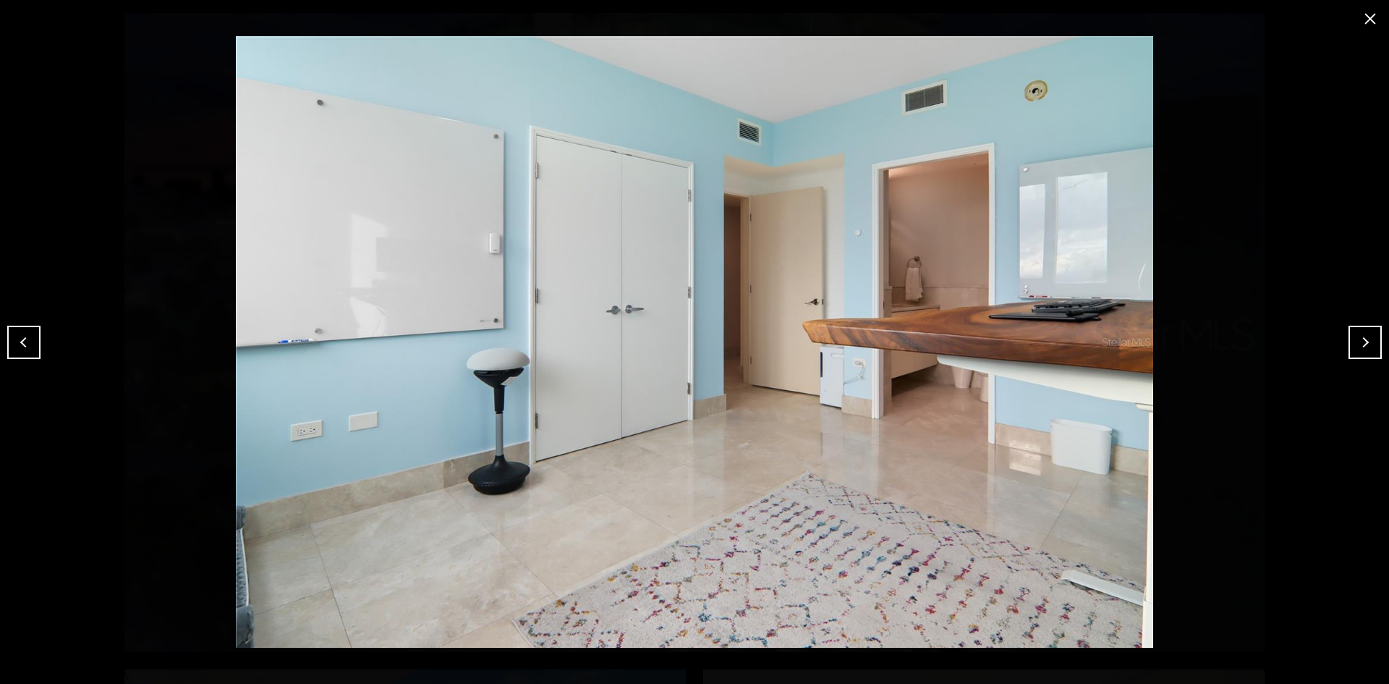
drag, startPoint x: 1369, startPoint y: 345, endPoint x: 1217, endPoint y: 361, distance: 152.0
click at [1217, 361] on div at bounding box center [694, 341] width 1317 height 611
click at [1364, 341] on button "Next" at bounding box center [1364, 342] width 33 height 33
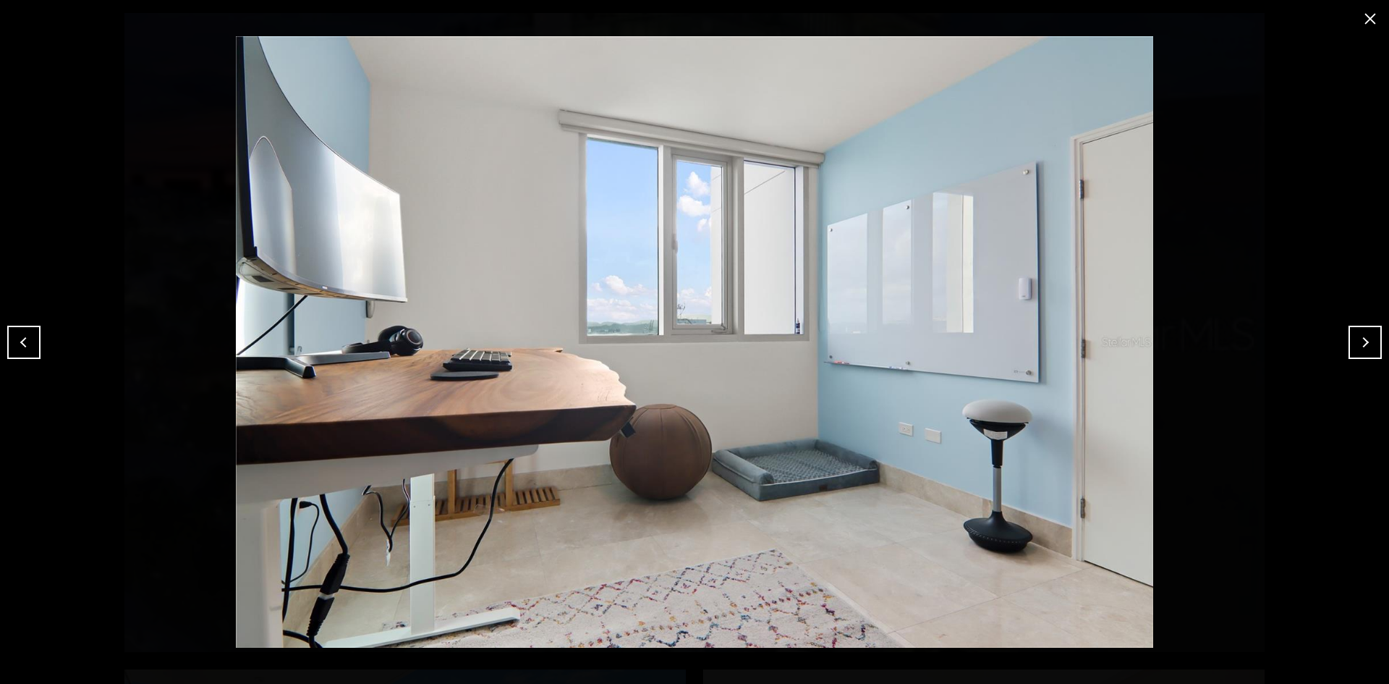
click at [1364, 341] on button "Next" at bounding box center [1364, 342] width 33 height 33
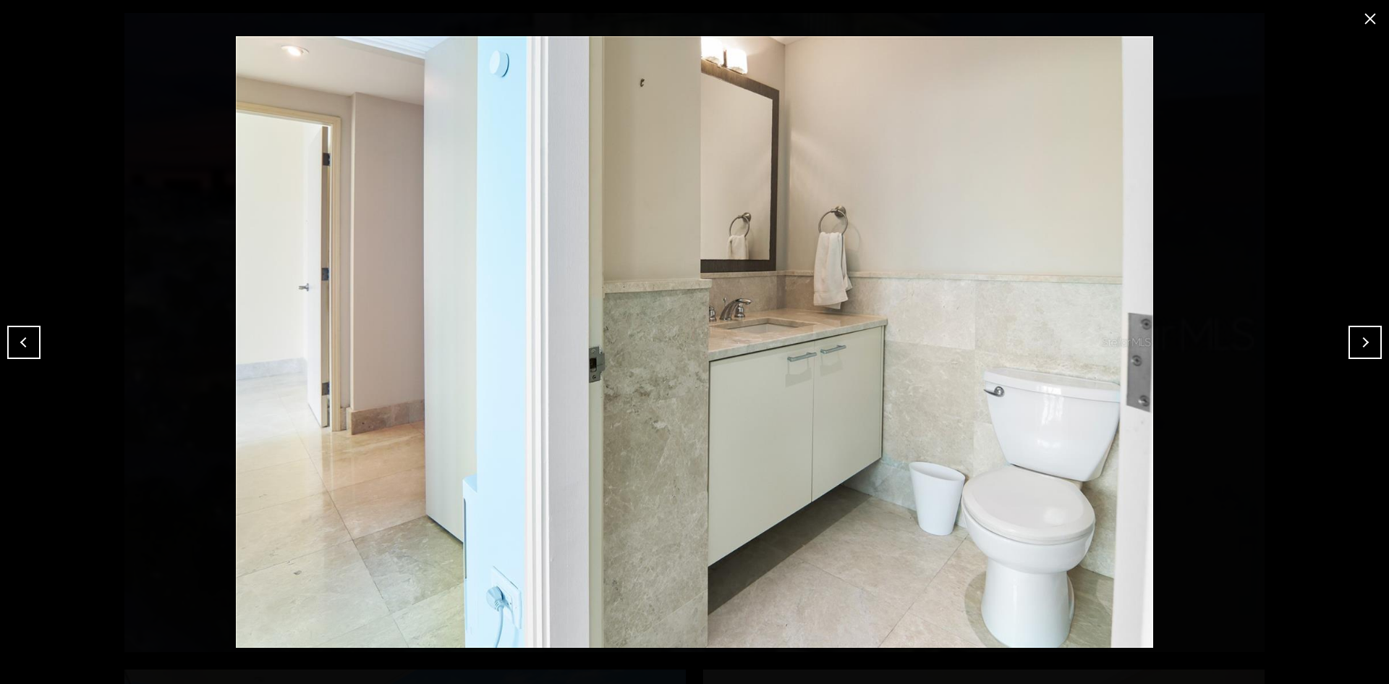
click at [1364, 341] on button "Next" at bounding box center [1364, 342] width 33 height 33
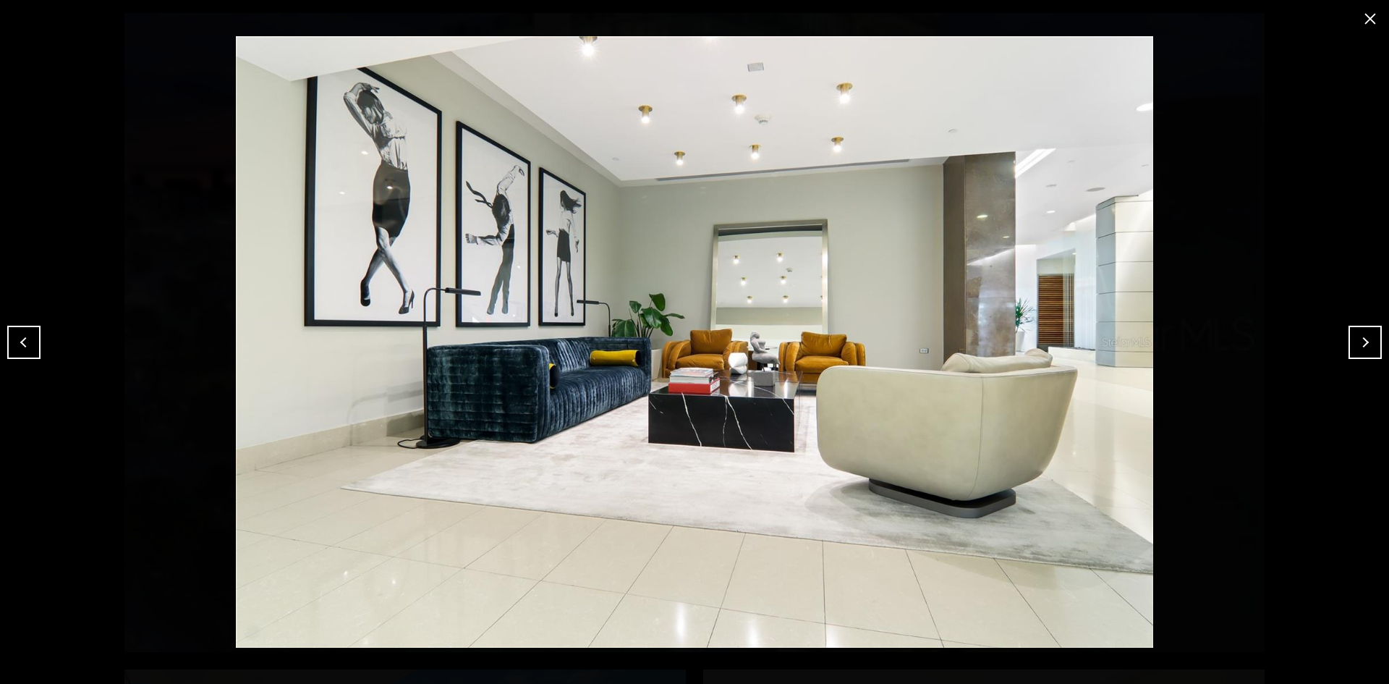
click at [1364, 341] on button "Next" at bounding box center [1364, 342] width 33 height 33
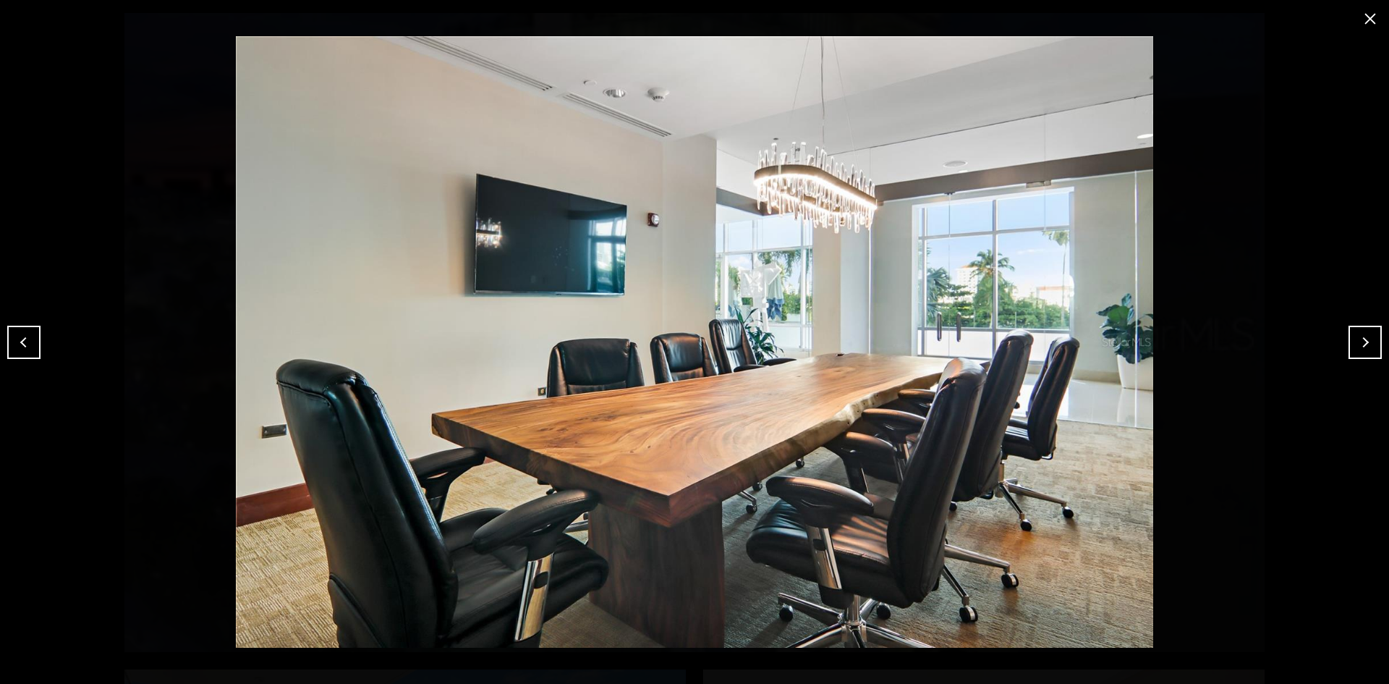
click at [1364, 341] on button "Next" at bounding box center [1364, 342] width 33 height 33
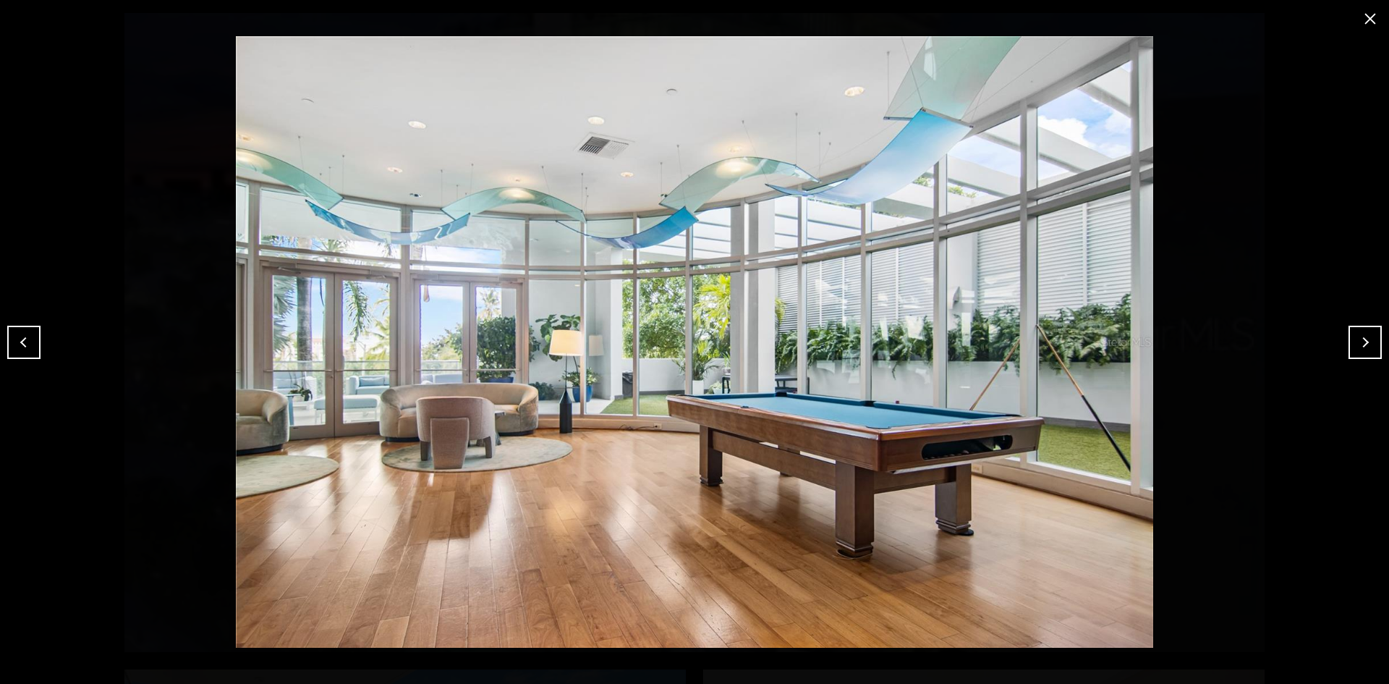
click at [1367, 17] on button "close modal" at bounding box center [1369, 18] width 23 height 23
